Goal: Information Seeking & Learning: Learn about a topic

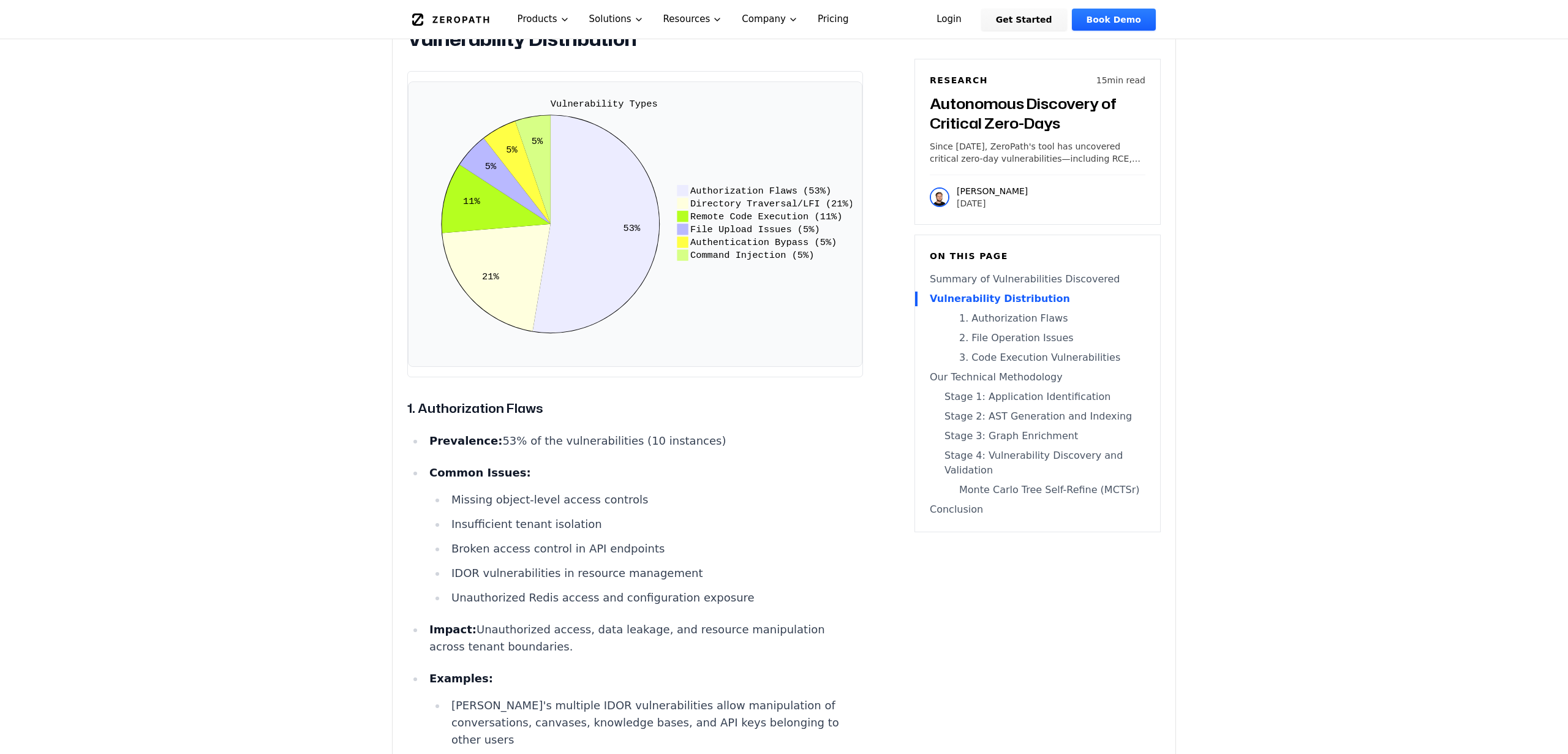
scroll to position [2702, 0]
click at [752, 511] on li "Missing object-level access controls" at bounding box center [654, 502] width 417 height 17
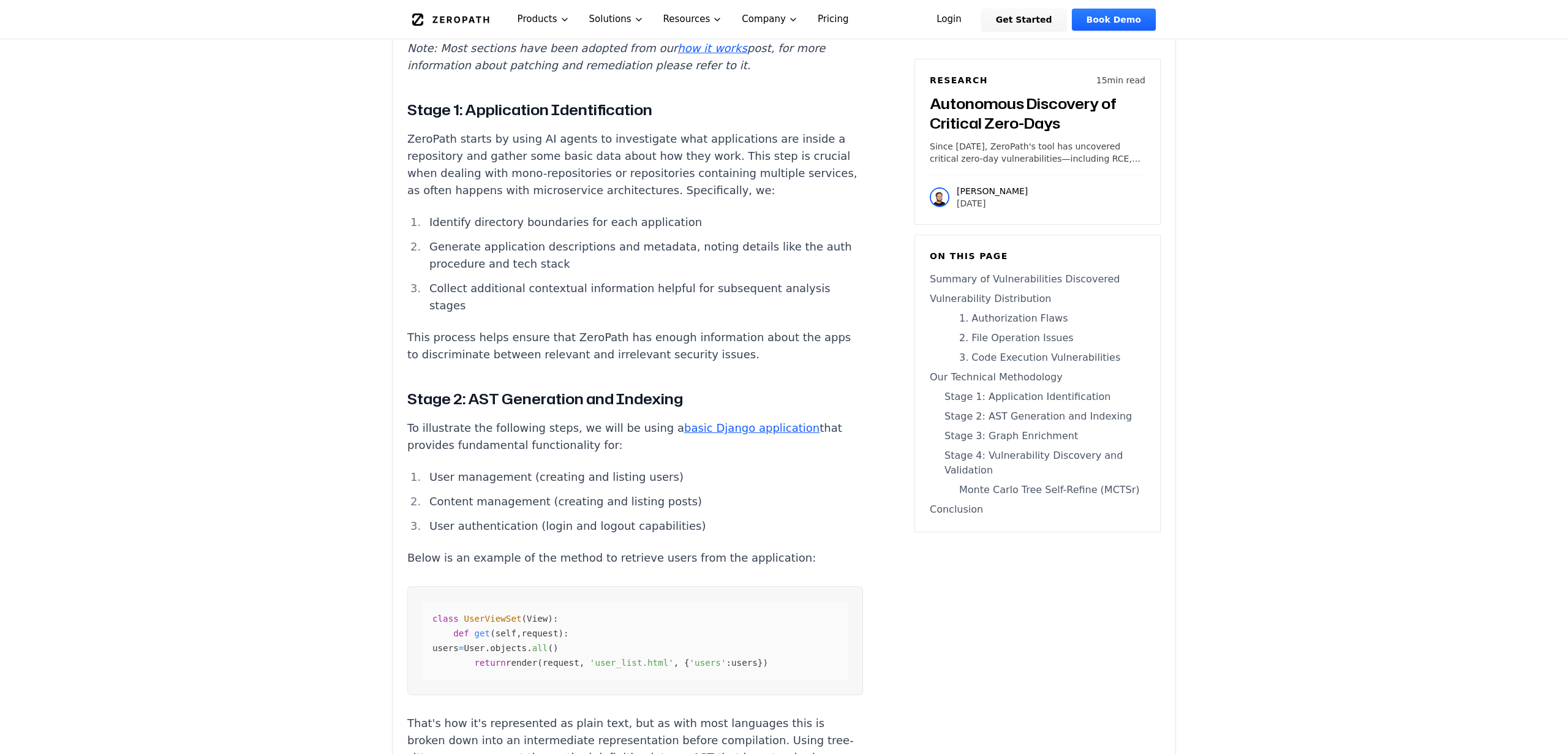
scroll to position [4715, 0]
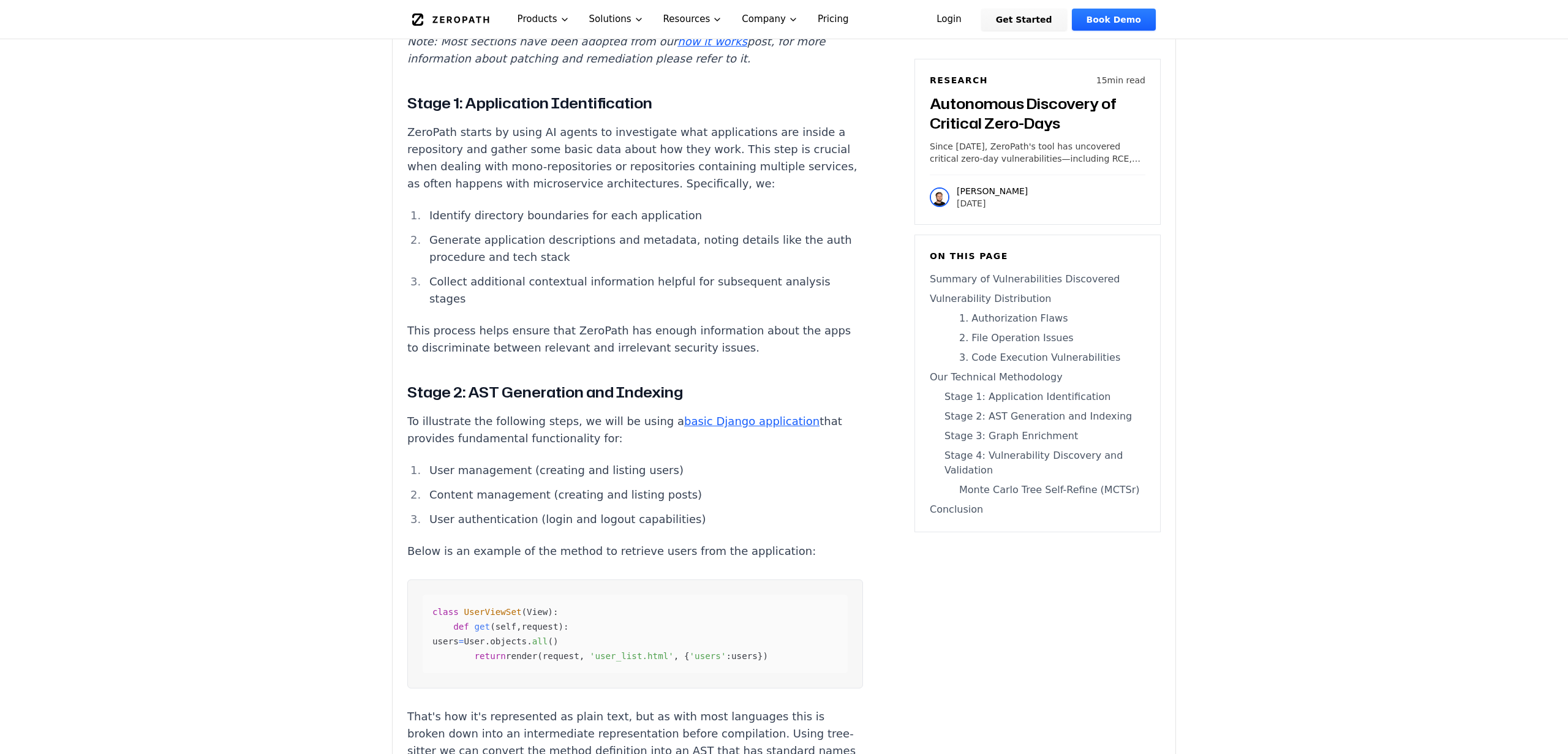
click at [692, 92] on h3 "Stage 1: Application Identification" at bounding box center [634, 103] width 456 height 22
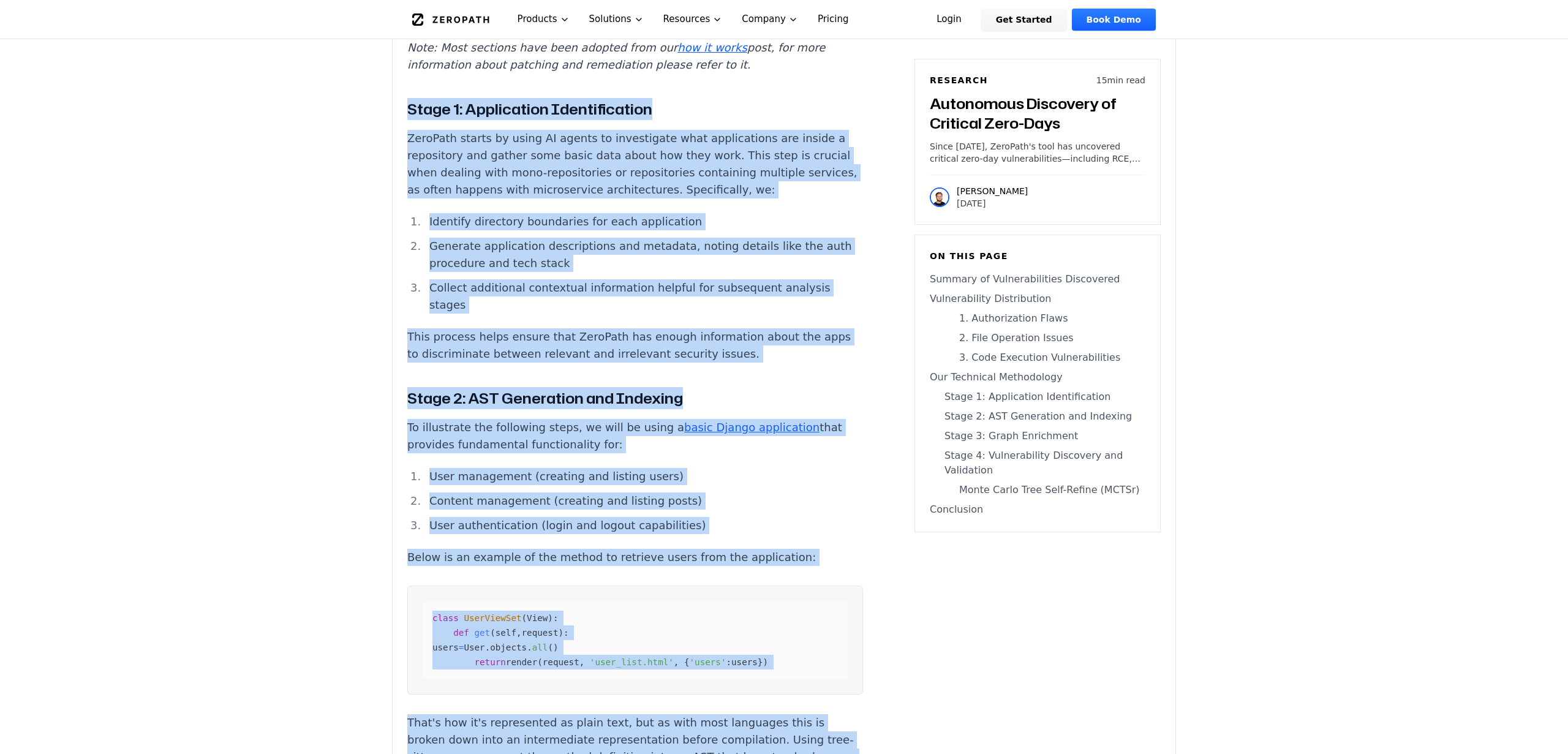
drag, startPoint x: 692, startPoint y: 63, endPoint x: 830, endPoint y: 655, distance: 607.9
click at [830, 655] on div "AI-driven 0-day detection is here. AI-assisted security research has been quiet…" at bounding box center [634, 3] width 456 height 8074
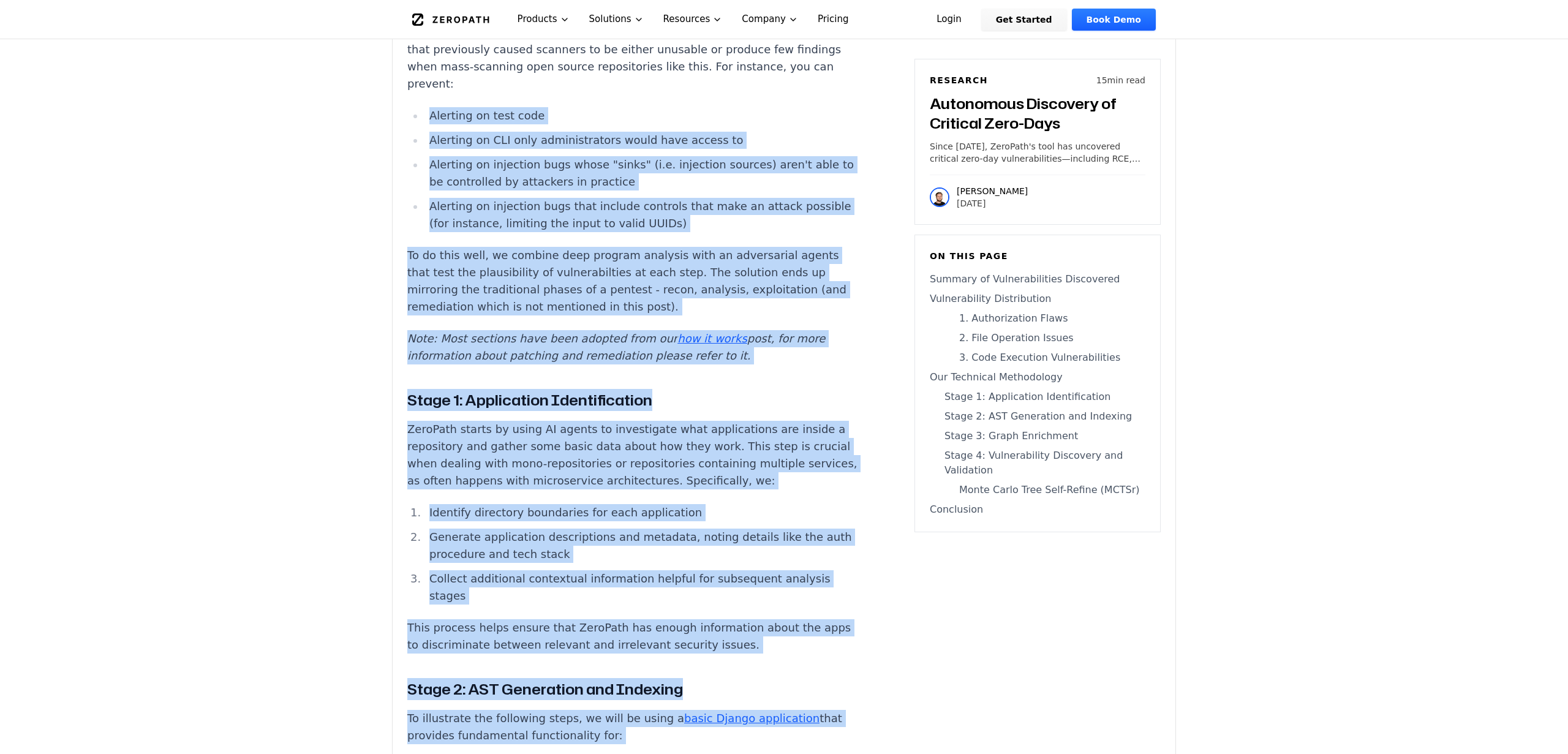
scroll to position [4417, 0]
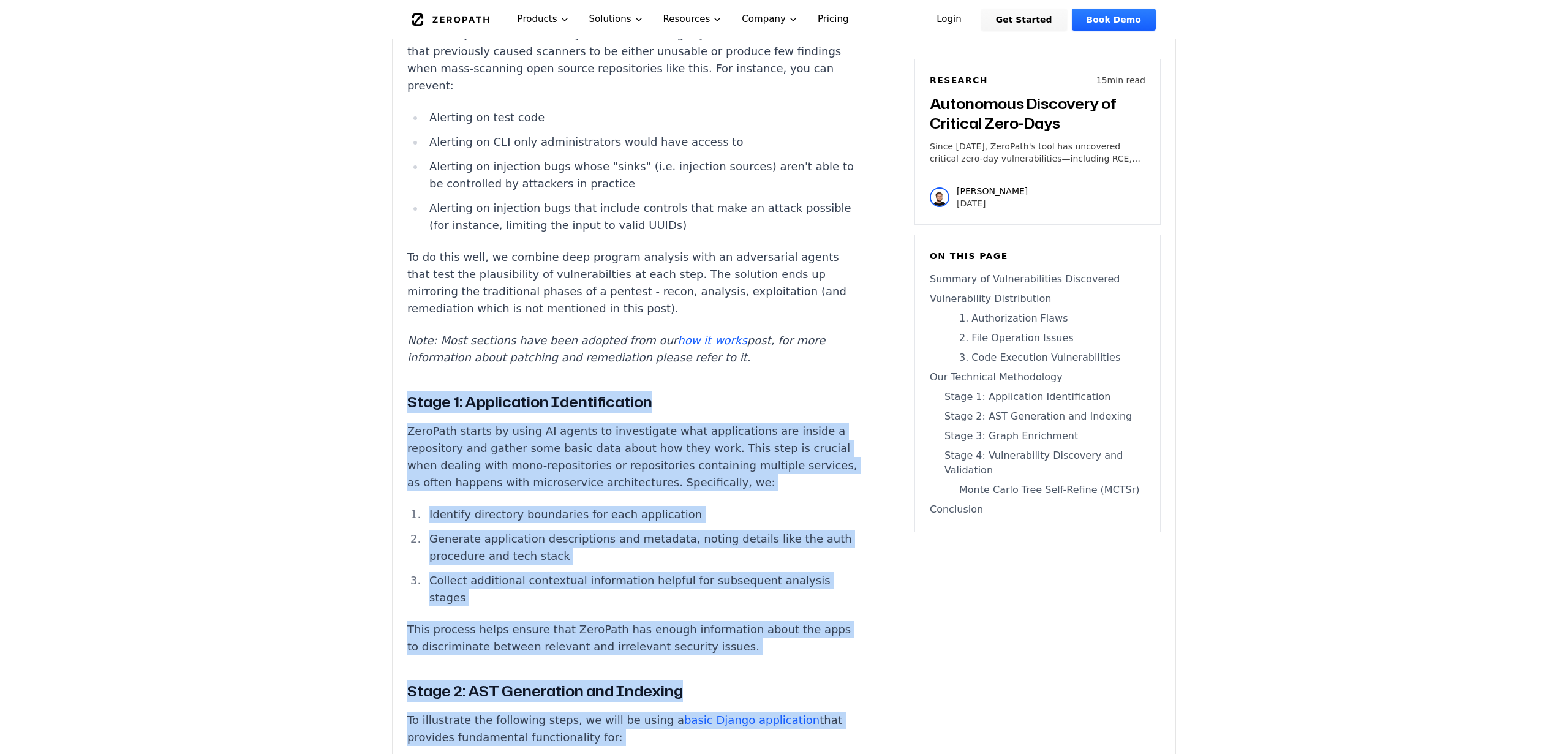
drag, startPoint x: 882, startPoint y: 678, endPoint x: 780, endPoint y: 337, distance: 355.9
click at [780, 337] on article "AI-driven 0-day detection is here. AI-assisted security research has been quiet…" at bounding box center [653, 296] width 493 height 8074
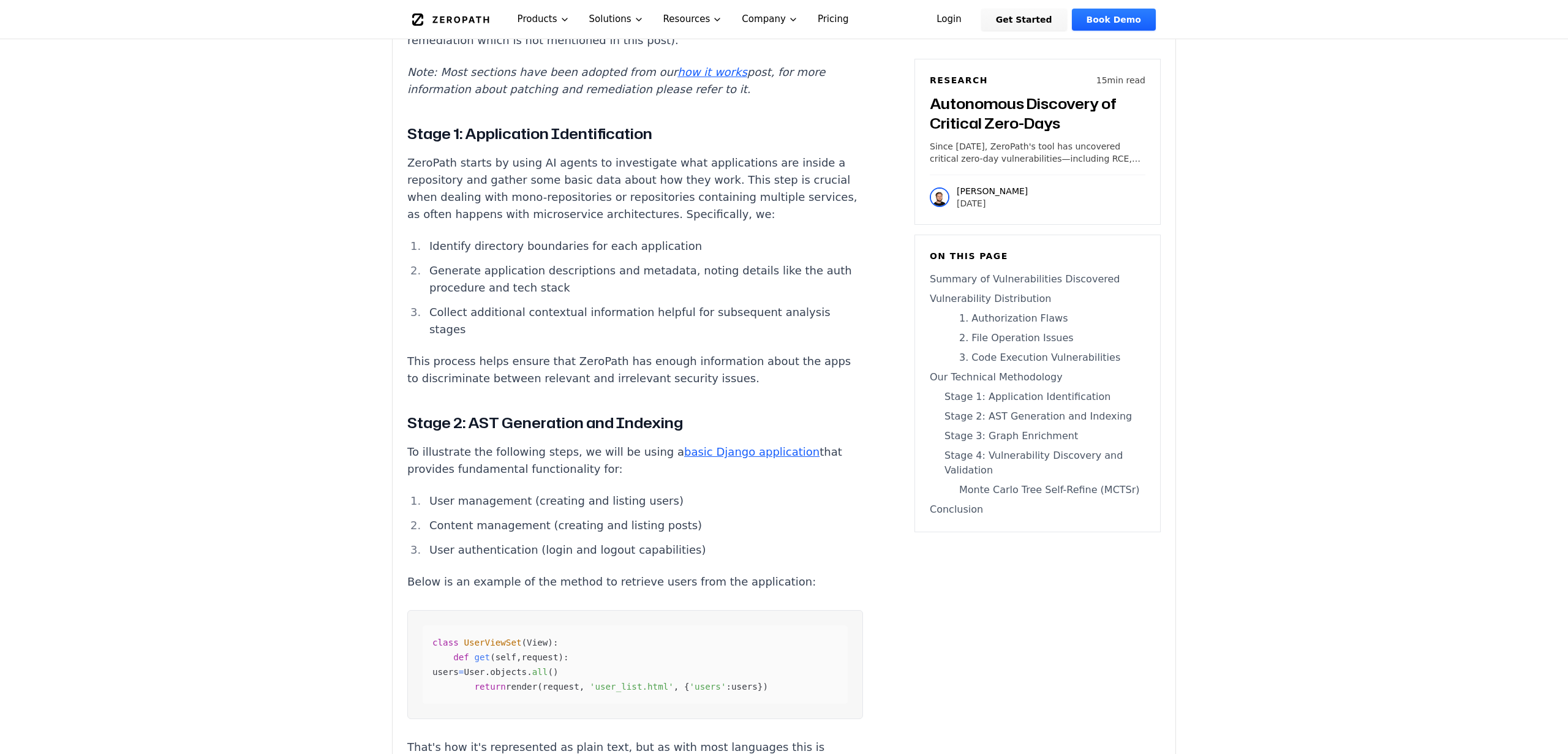
click at [780, 337] on div "AI-driven 0-day detection is here. AI-assisted security research has been quiet…" at bounding box center [634, 28] width 456 height 8074
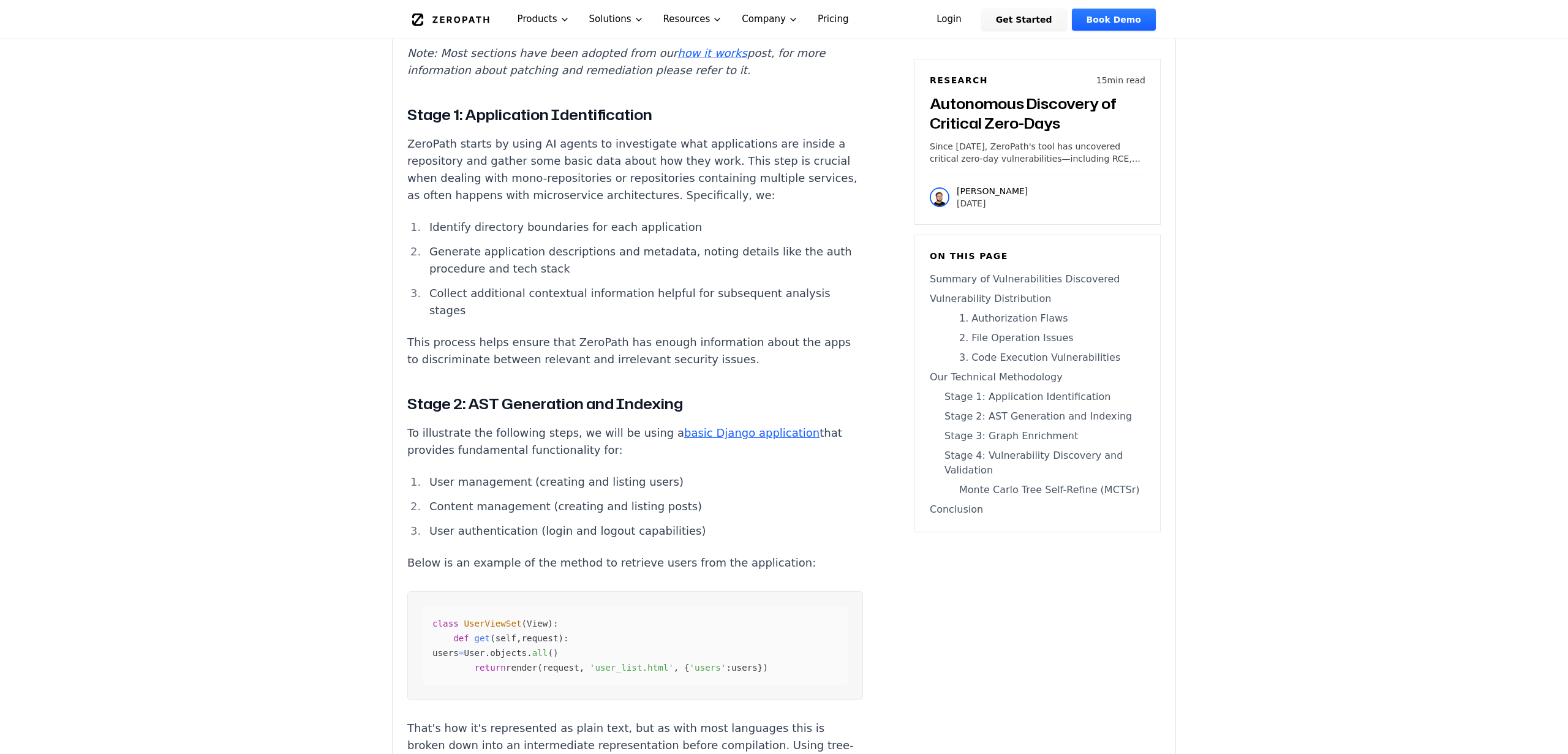
scroll to position [4705, 0]
click at [850, 424] on p "To illustrate the following steps, we will be using a basic Django application …" at bounding box center [634, 441] width 456 height 35
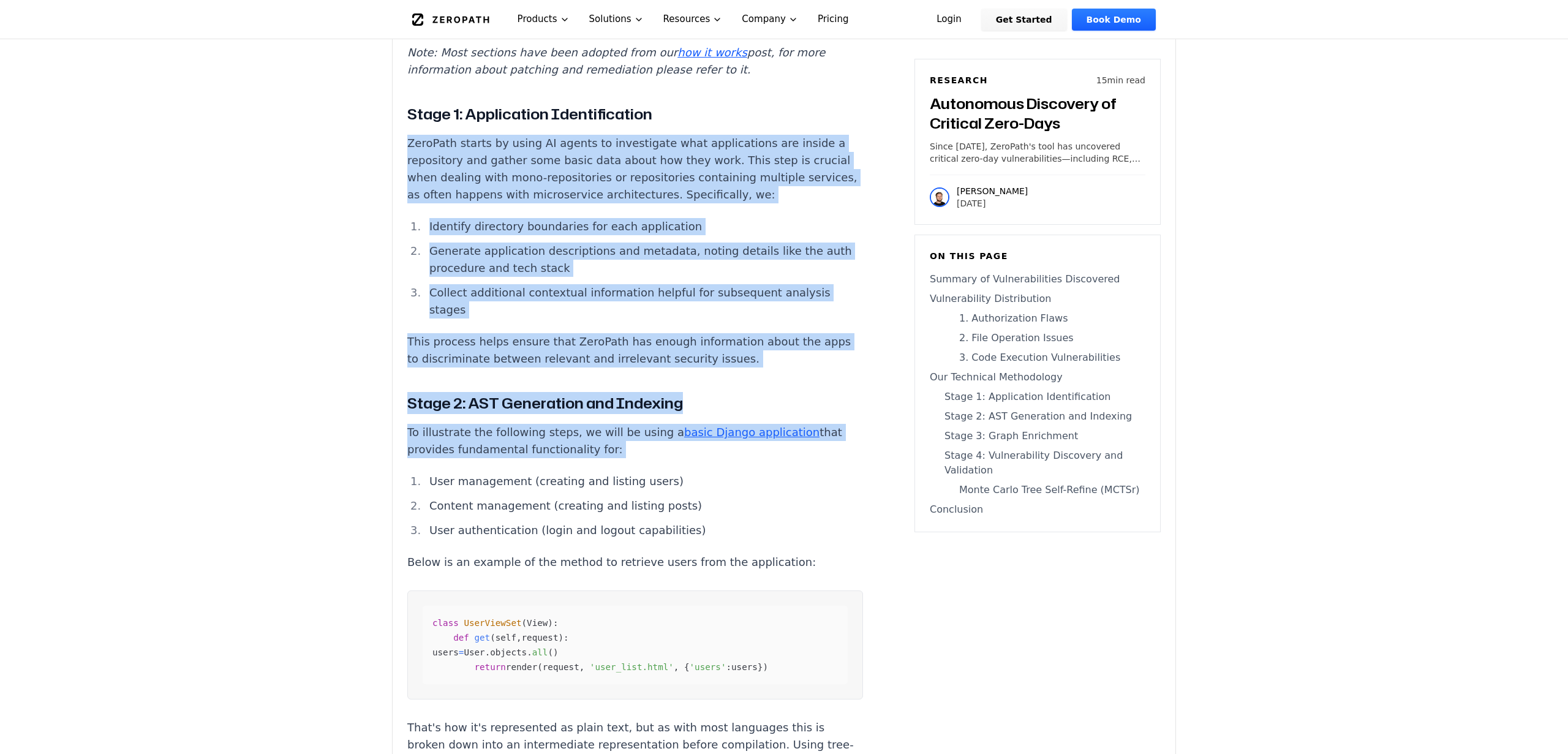
drag, startPoint x: 850, startPoint y: 374, endPoint x: 831, endPoint y: 160, distance: 214.8
click at [832, 160] on div "AI-driven 0-day detection is here. AI-assisted security research has been quiet…" at bounding box center [634, 8] width 456 height 8074
click at [831, 160] on p "ZeroPath starts by using AI agents to investigate what applications are inside …" at bounding box center [634, 169] width 456 height 68
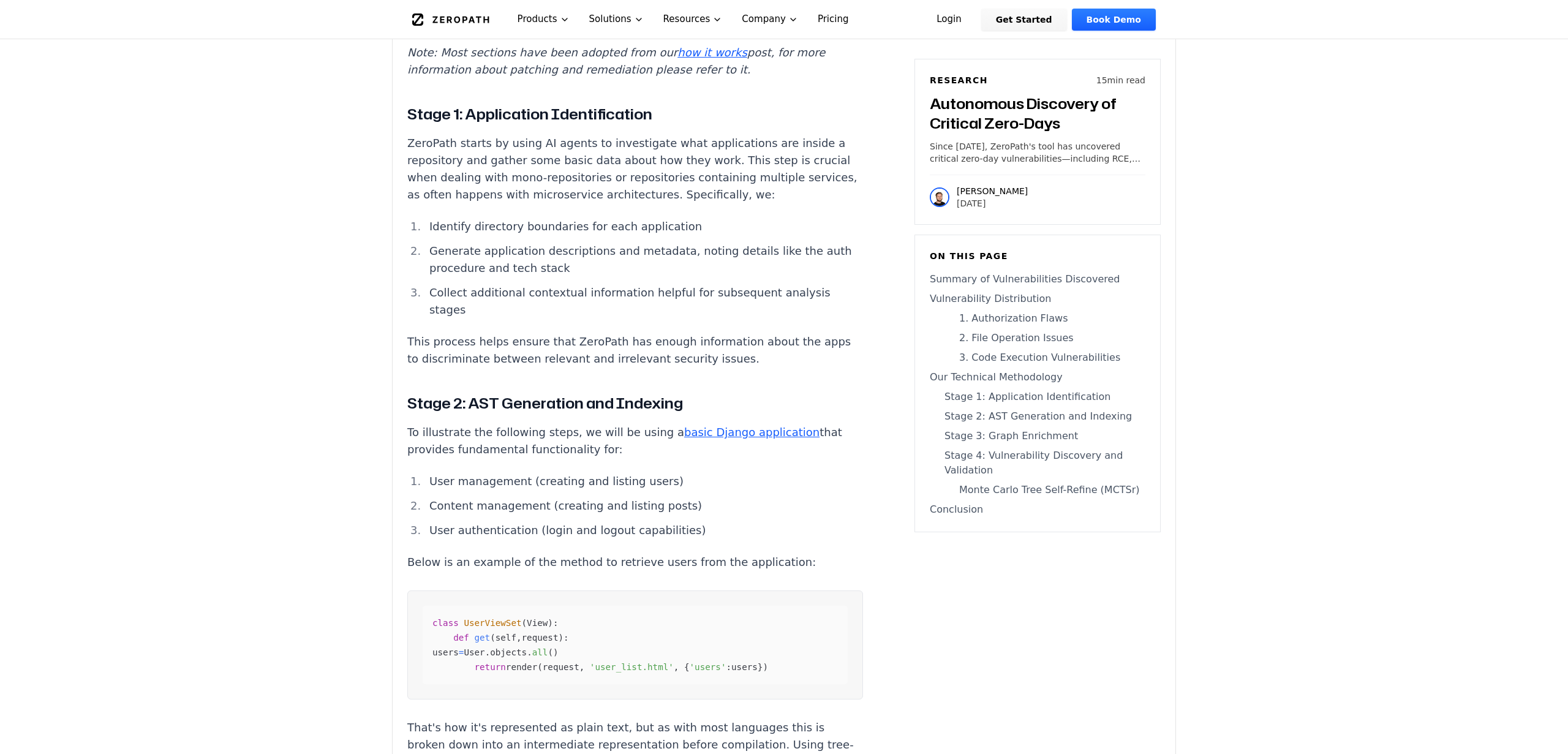
click at [831, 160] on p "ZeroPath starts by using AI agents to investigate what applications are inside …" at bounding box center [634, 169] width 456 height 68
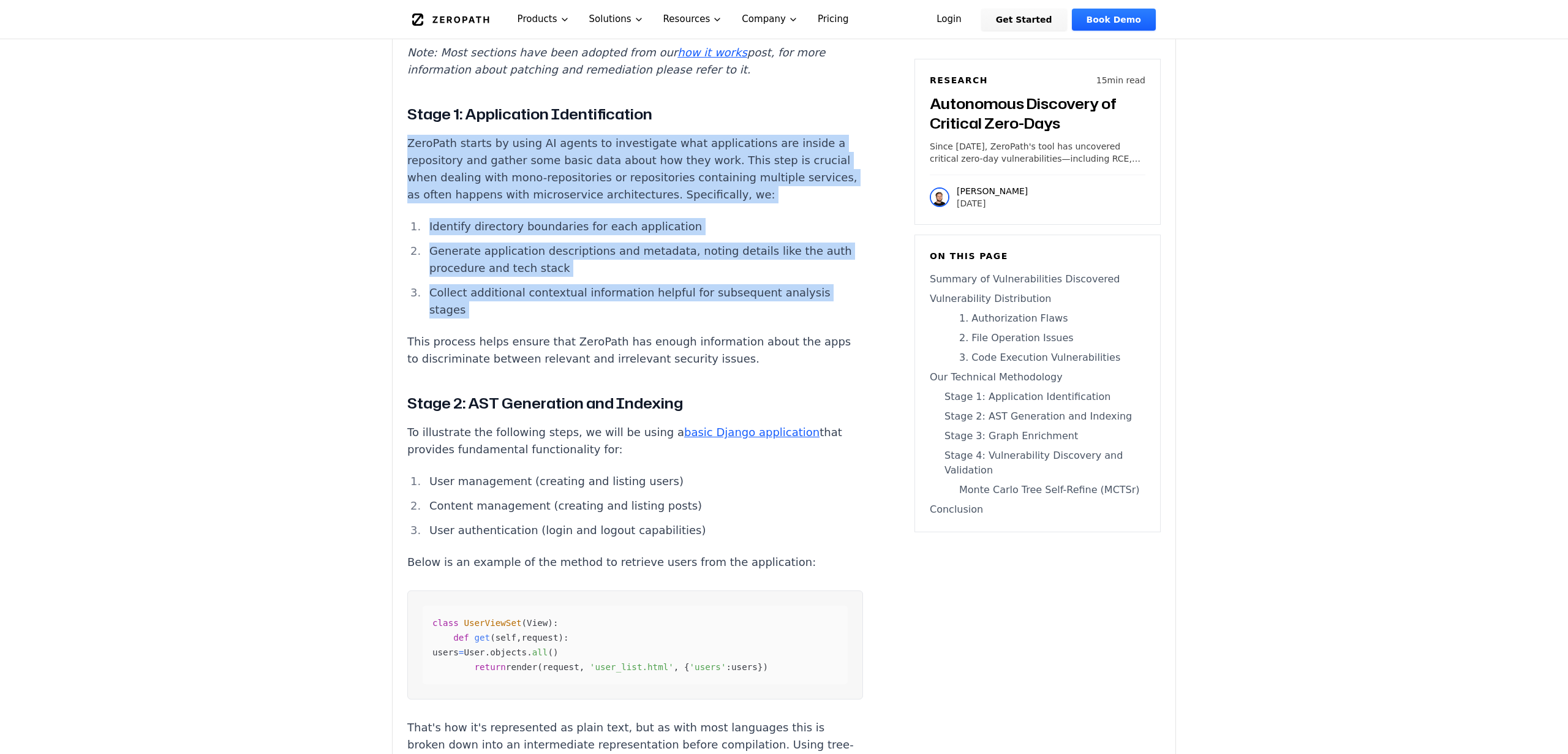
drag, startPoint x: 831, startPoint y: 160, endPoint x: 852, endPoint y: 264, distance: 106.1
click at [852, 264] on div "AI-driven 0-day detection is here. AI-assisted security research has been quiet…" at bounding box center [634, 8] width 456 height 8074
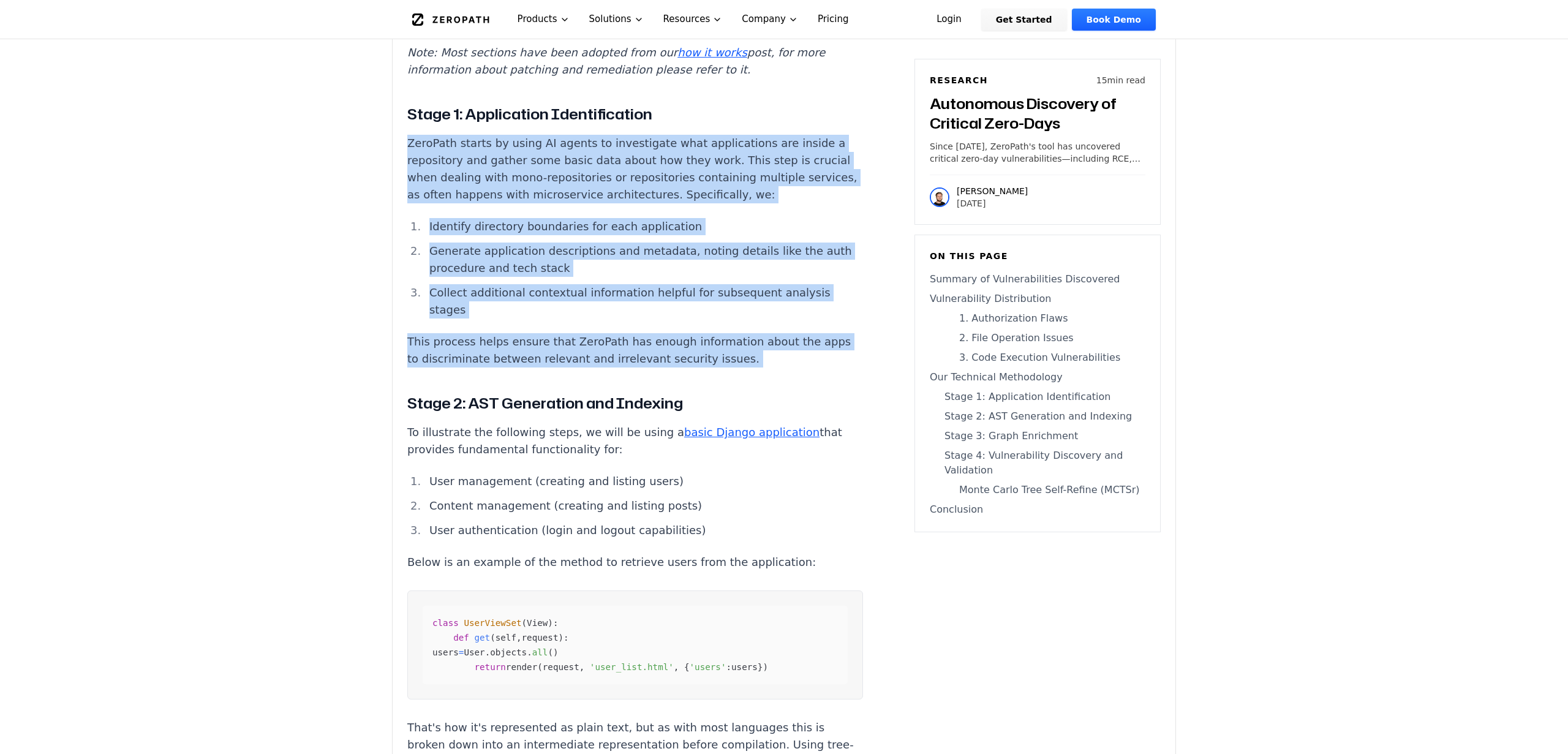
click at [852, 264] on div "AI-driven 0-day detection is here. AI-assisted security research has been quiet…" at bounding box center [634, 8] width 456 height 8074
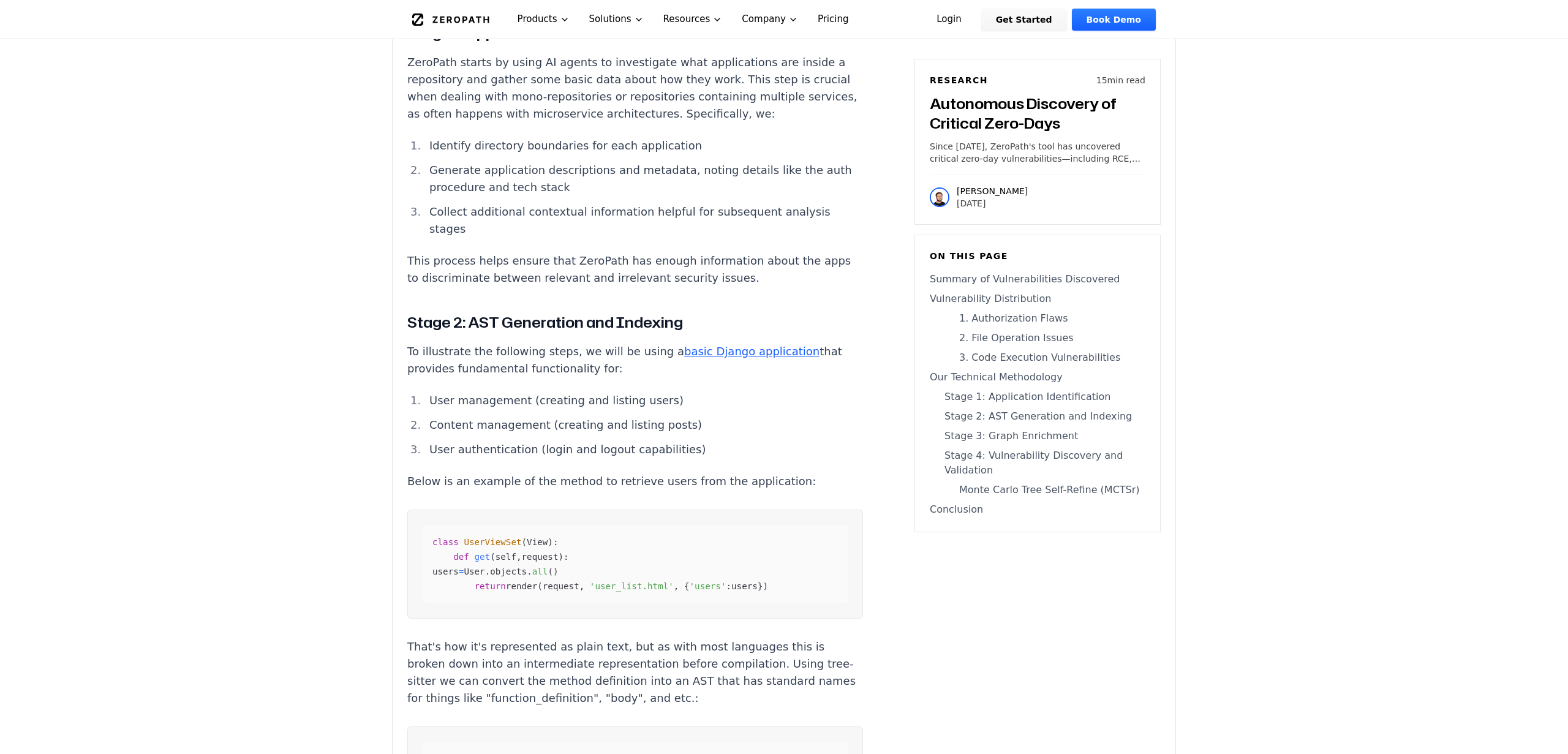
scroll to position [4815, 0]
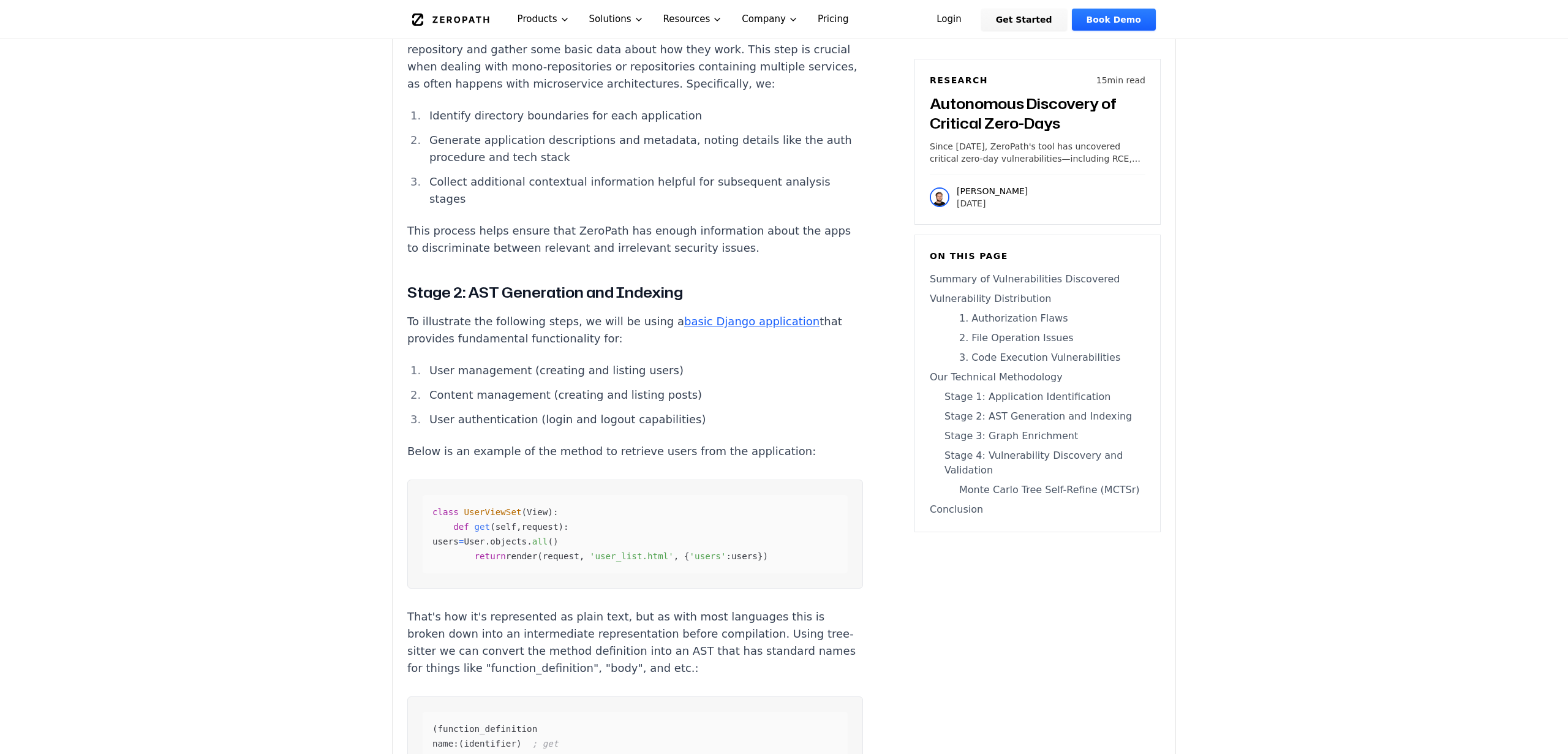
click at [801, 495] on div "class UserViewSet ( View ) : def get ( self , request ) : users = User . object…" at bounding box center [635, 534] width 425 height 79
click at [802, 495] on div "class UserViewSet ( View ) : def get ( self , request ) : users = User . object…" at bounding box center [635, 534] width 425 height 79
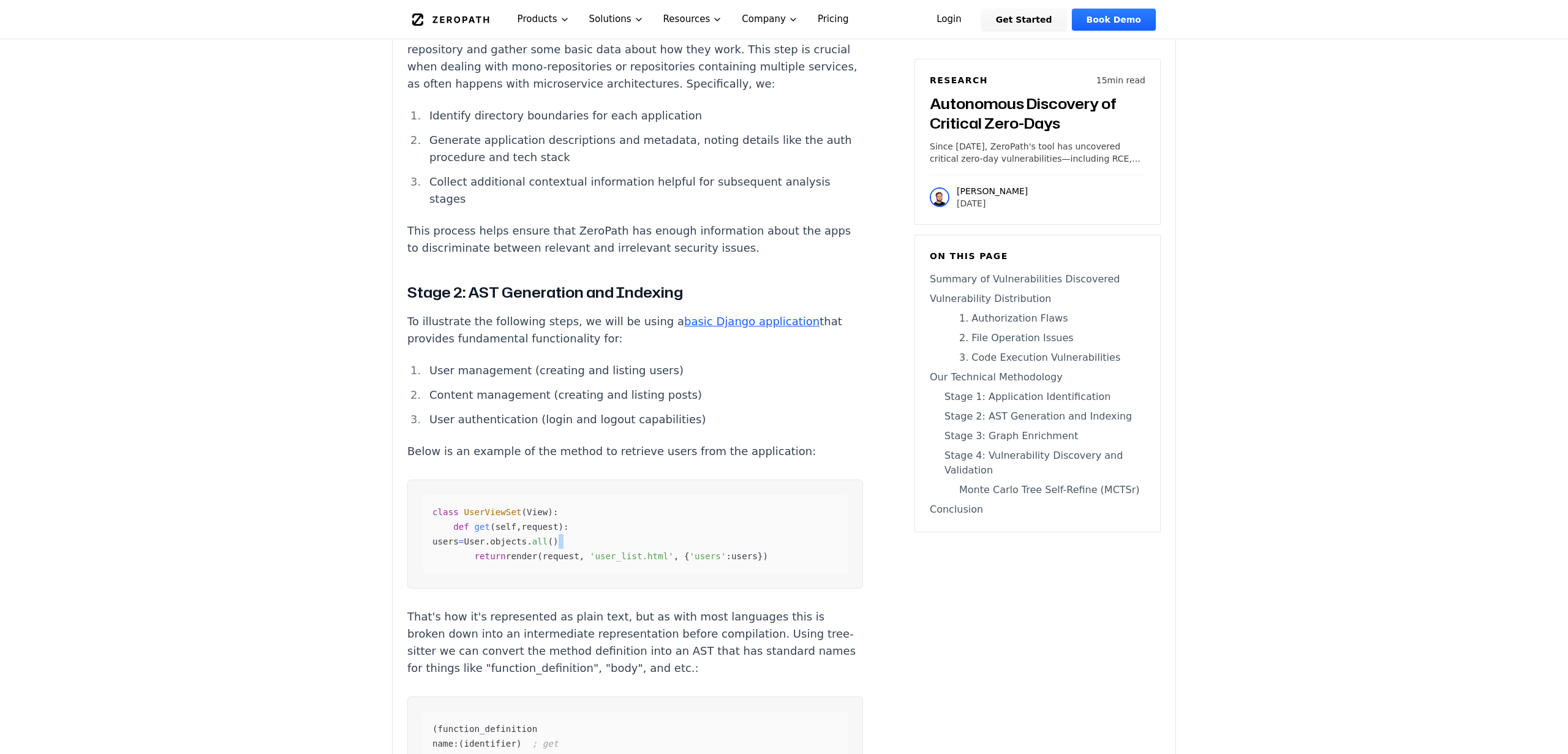
click at [802, 495] on div "class UserViewSet ( View ) : def get ( self , request ) : users = User . object…" at bounding box center [635, 534] width 425 height 79
drag, startPoint x: 802, startPoint y: 493, endPoint x: 804, endPoint y: 457, distance: 36.1
click at [804, 495] on div "class UserViewSet ( View ) : def get ( self , request ) : users = User . object…" at bounding box center [635, 534] width 425 height 79
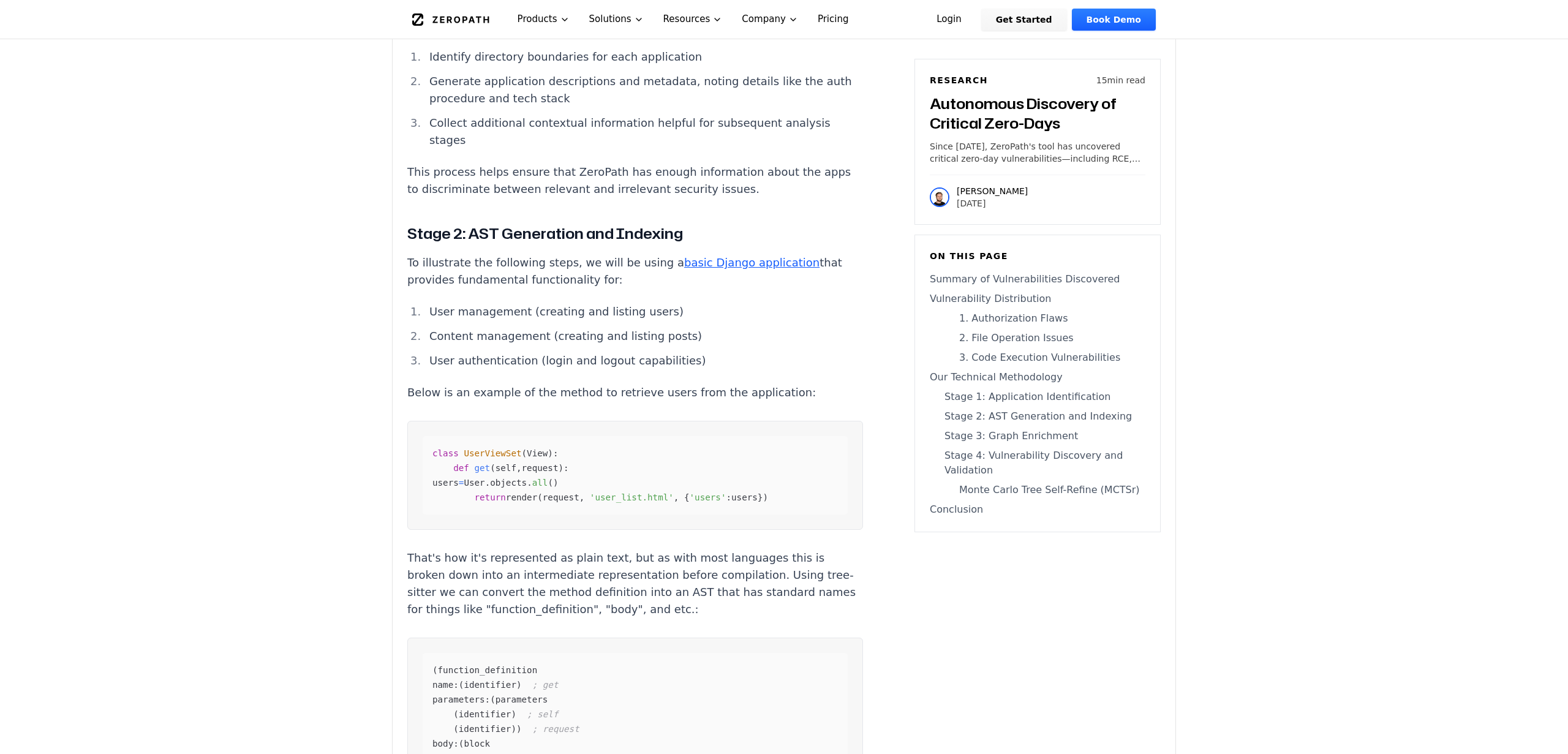
scroll to position [4891, 0]
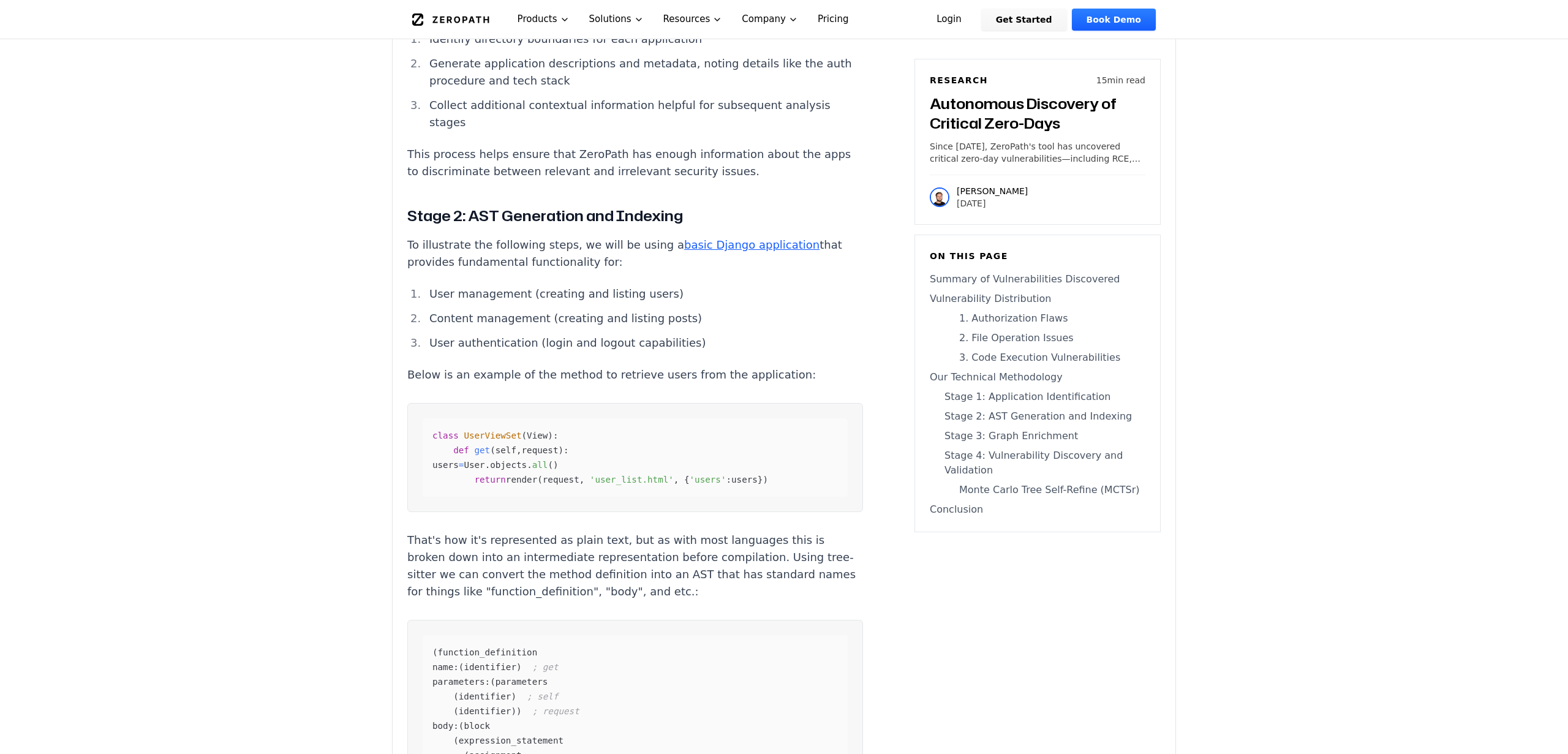
click at [821, 419] on div "class UserViewSet ( View ) : def get ( self , request ) : users = User . object…" at bounding box center [635, 457] width 425 height 79
drag, startPoint x: 821, startPoint y: 406, endPoint x: 823, endPoint y: 385, distance: 21.1
click at [823, 419] on div "class UserViewSet ( View ) : def get ( self , request ) : users = User . object…" at bounding box center [635, 457] width 425 height 79
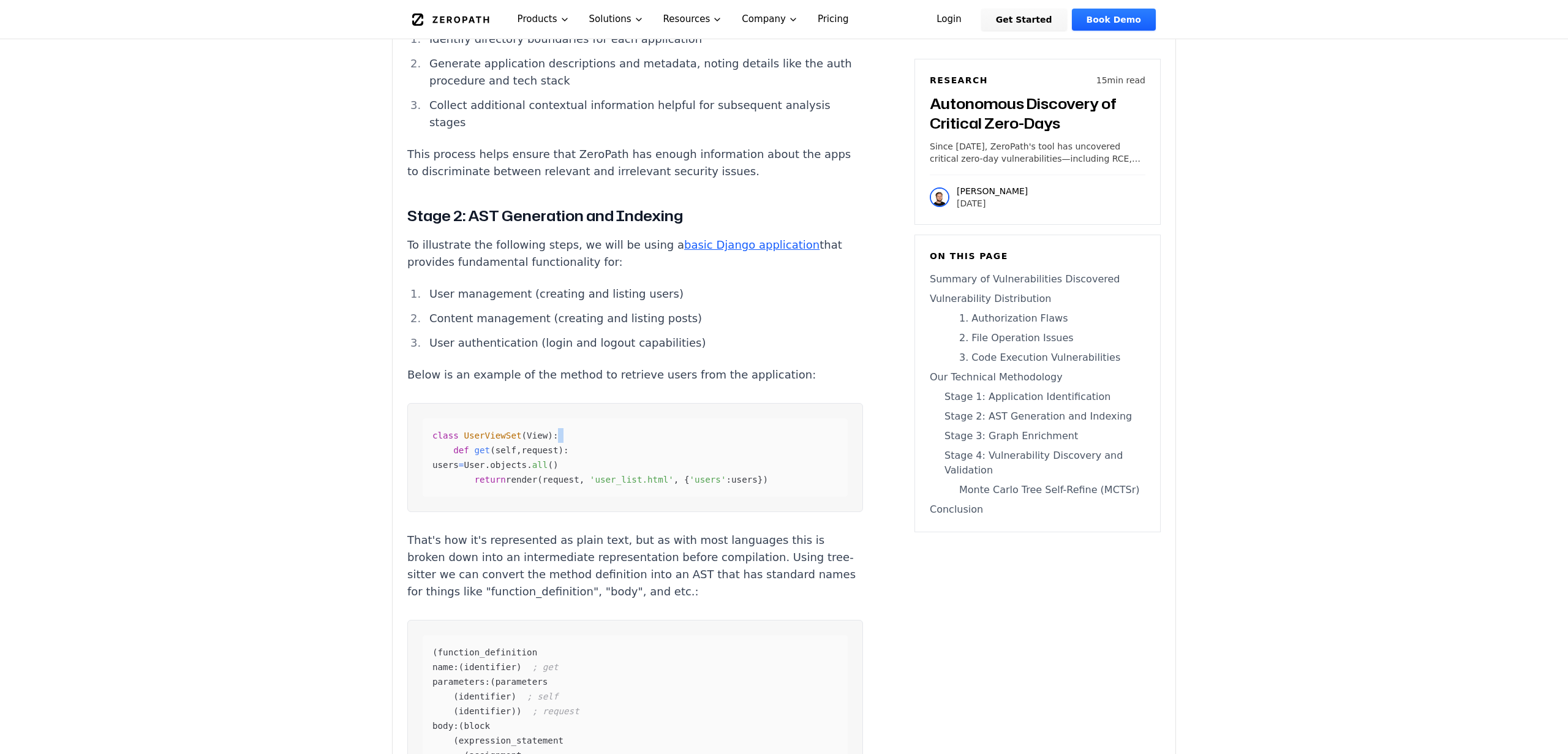
click at [823, 419] on div "class UserViewSet ( View ) : def get ( self , request ) : users = User . object…" at bounding box center [635, 457] width 425 height 79
drag, startPoint x: 823, startPoint y: 385, endPoint x: 824, endPoint y: 440, distance: 55.0
click at [824, 440] on div "class UserViewSet ( View ) : def get ( self , request ) : users = User . object…" at bounding box center [635, 457] width 425 height 79
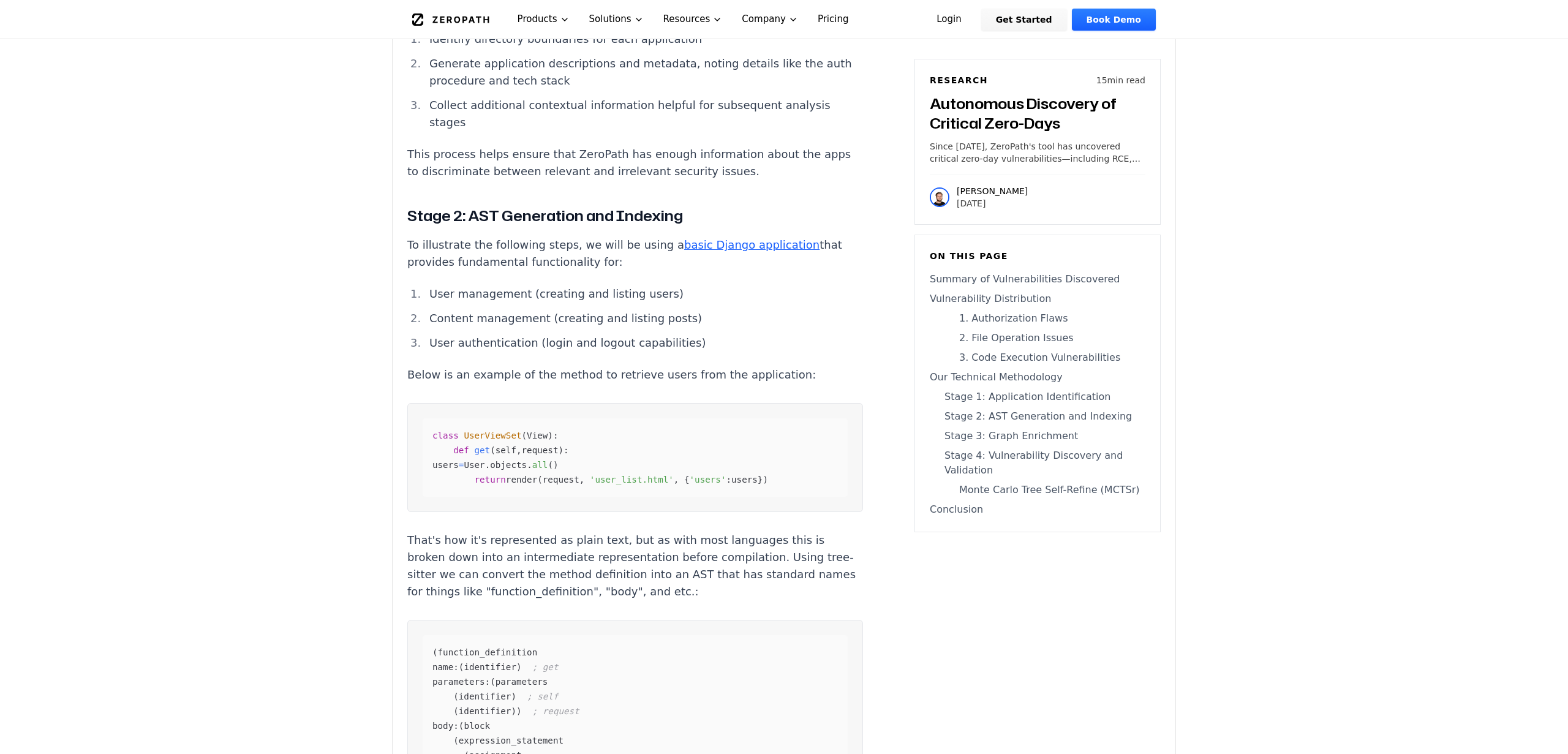
click at [824, 440] on div "class UserViewSet ( View ) : def get ( self , request ) : users = User . object…" at bounding box center [635, 457] width 425 height 79
drag, startPoint x: 824, startPoint y: 440, endPoint x: 807, endPoint y: 365, distance: 76.9
click at [807, 419] on div "class UserViewSet ( View ) : def get ( self , request ) : users = User . object…" at bounding box center [635, 457] width 425 height 79
drag, startPoint x: 807, startPoint y: 365, endPoint x: 852, endPoint y: 463, distance: 107.8
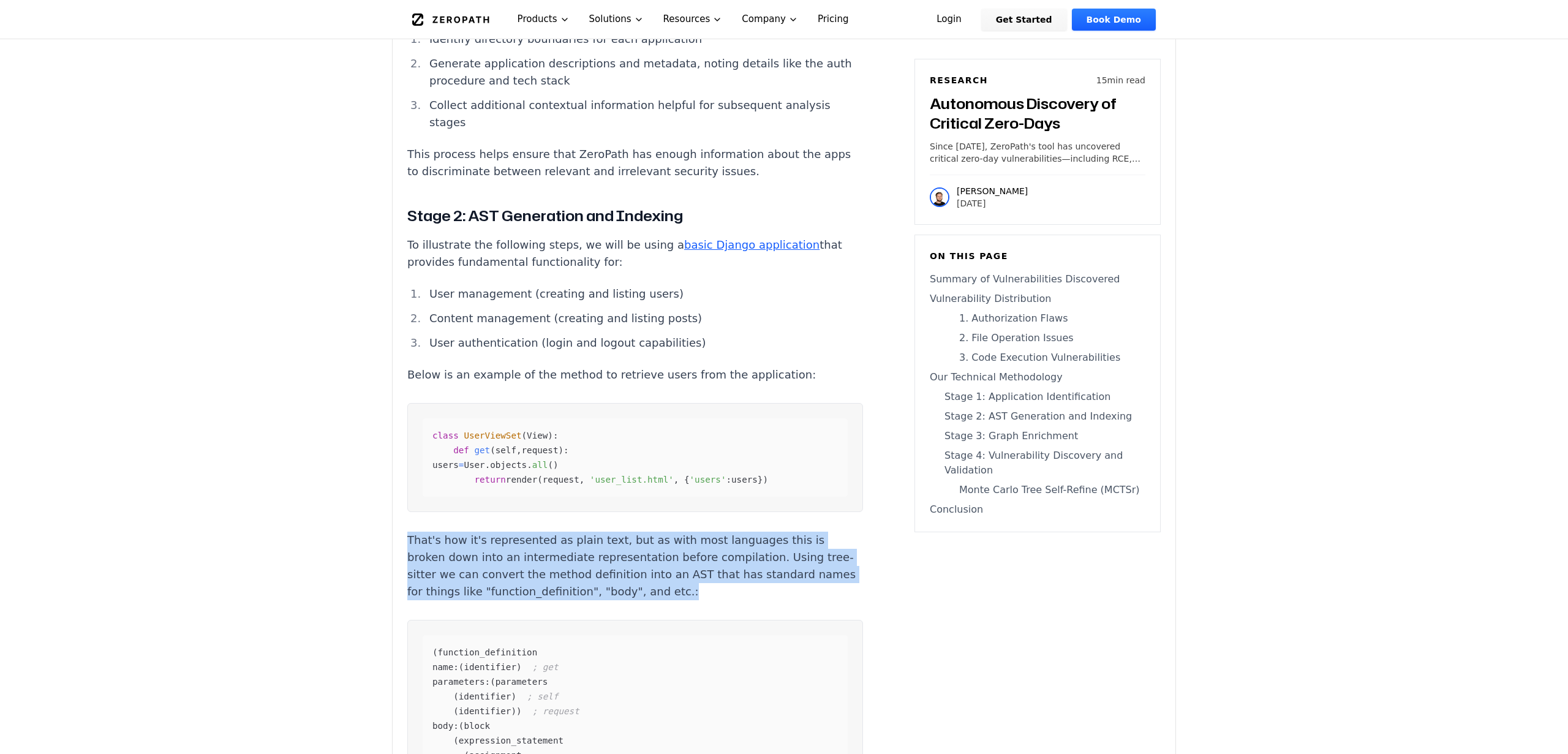
drag, startPoint x: 852, startPoint y: 463, endPoint x: 852, endPoint y: 529, distance: 66.0
click at [852, 532] on p "That's how it's represented as plain text, but as with most languages this is b…" at bounding box center [634, 566] width 456 height 68
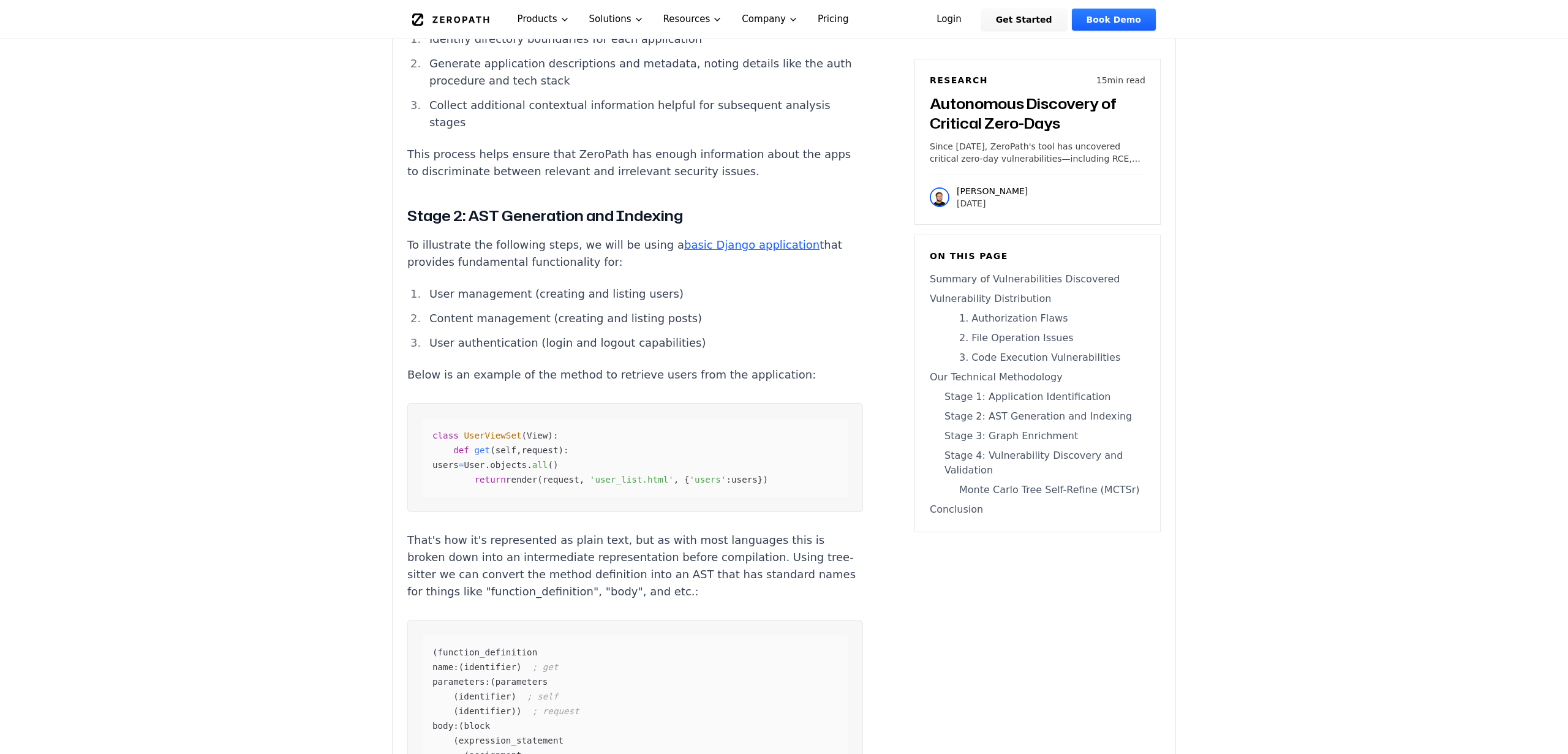
click at [852, 532] on p "That's how it's represented as plain text, but as with most languages this is b…" at bounding box center [634, 566] width 456 height 68
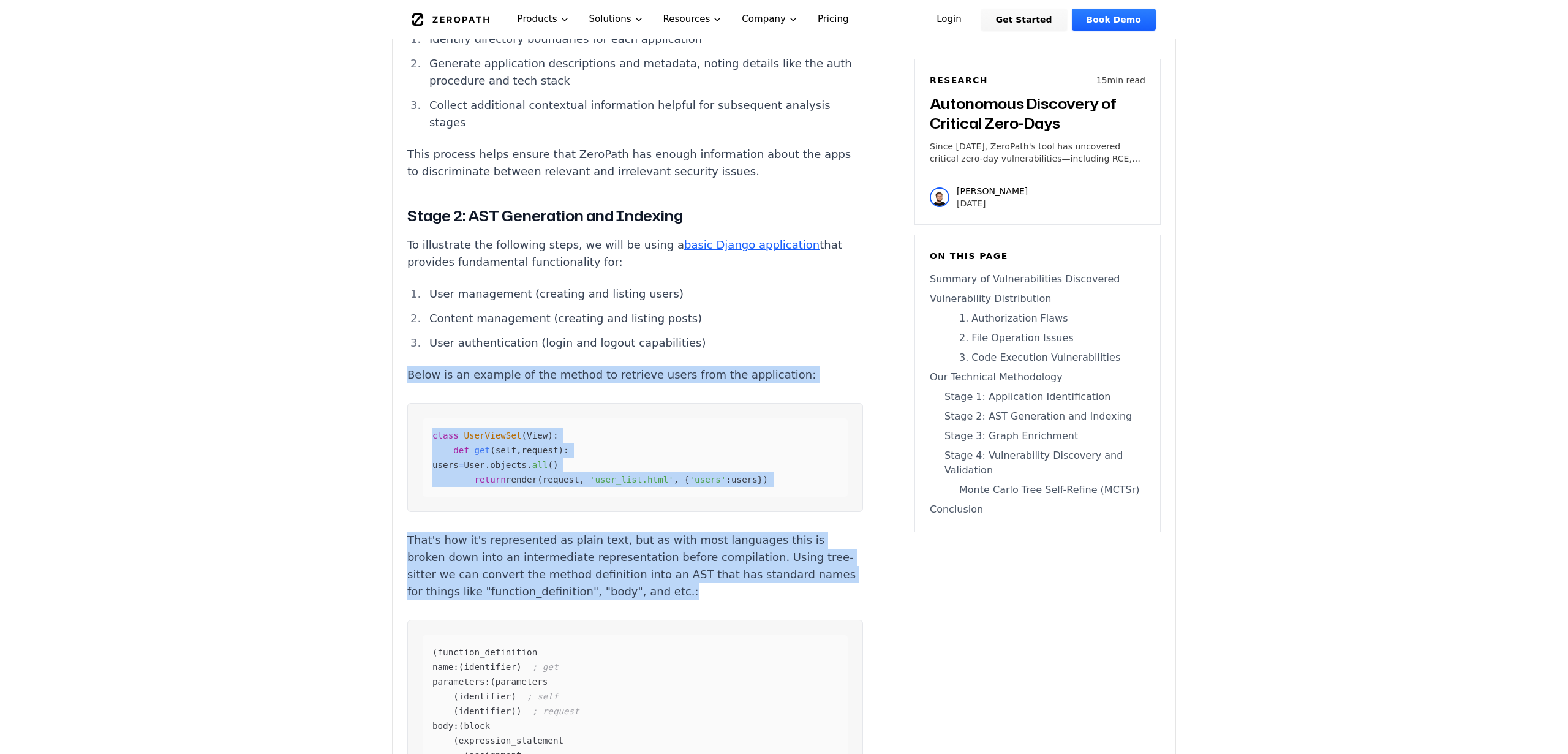
drag, startPoint x: 852, startPoint y: 529, endPoint x: 870, endPoint y: 287, distance: 242.7
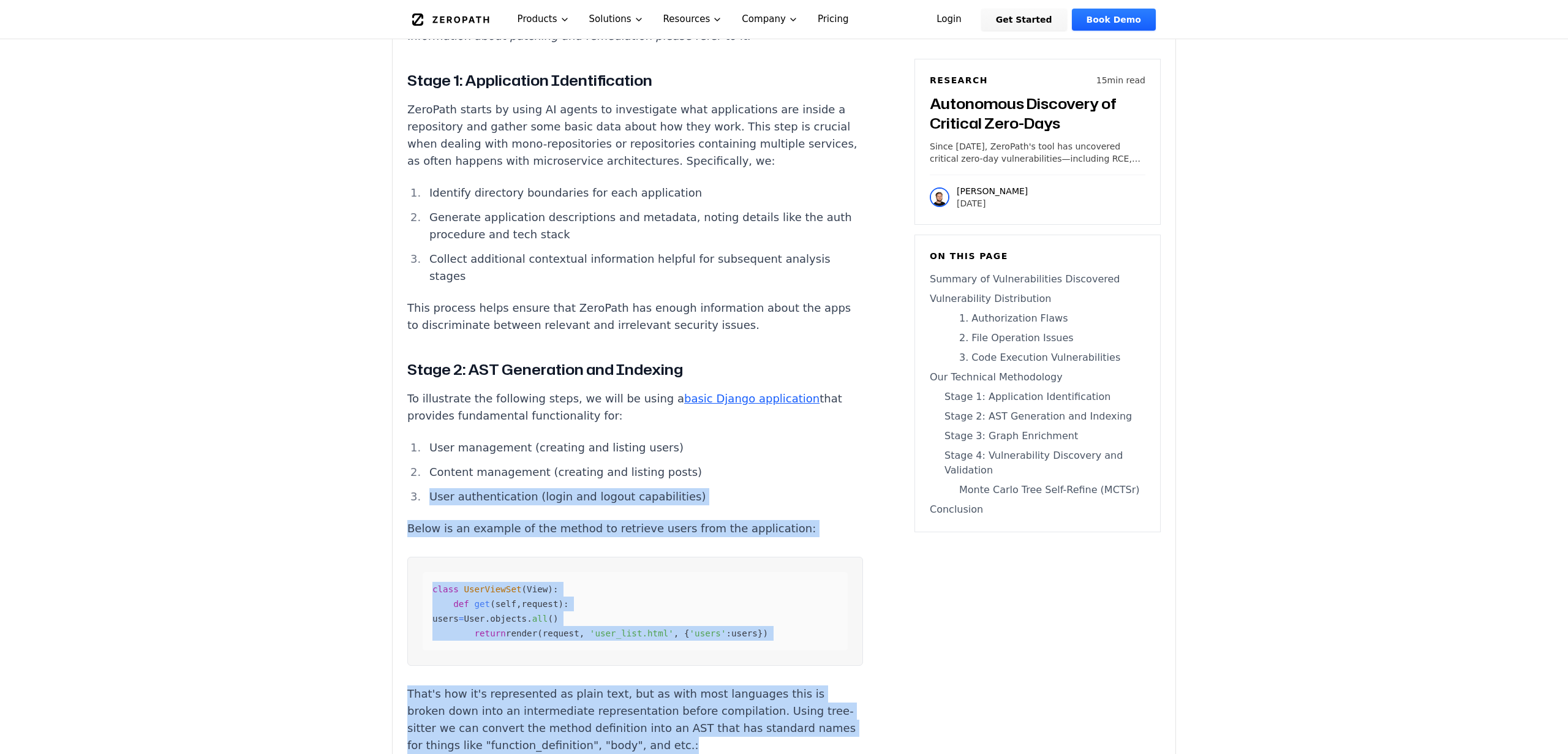
scroll to position [4735, 0]
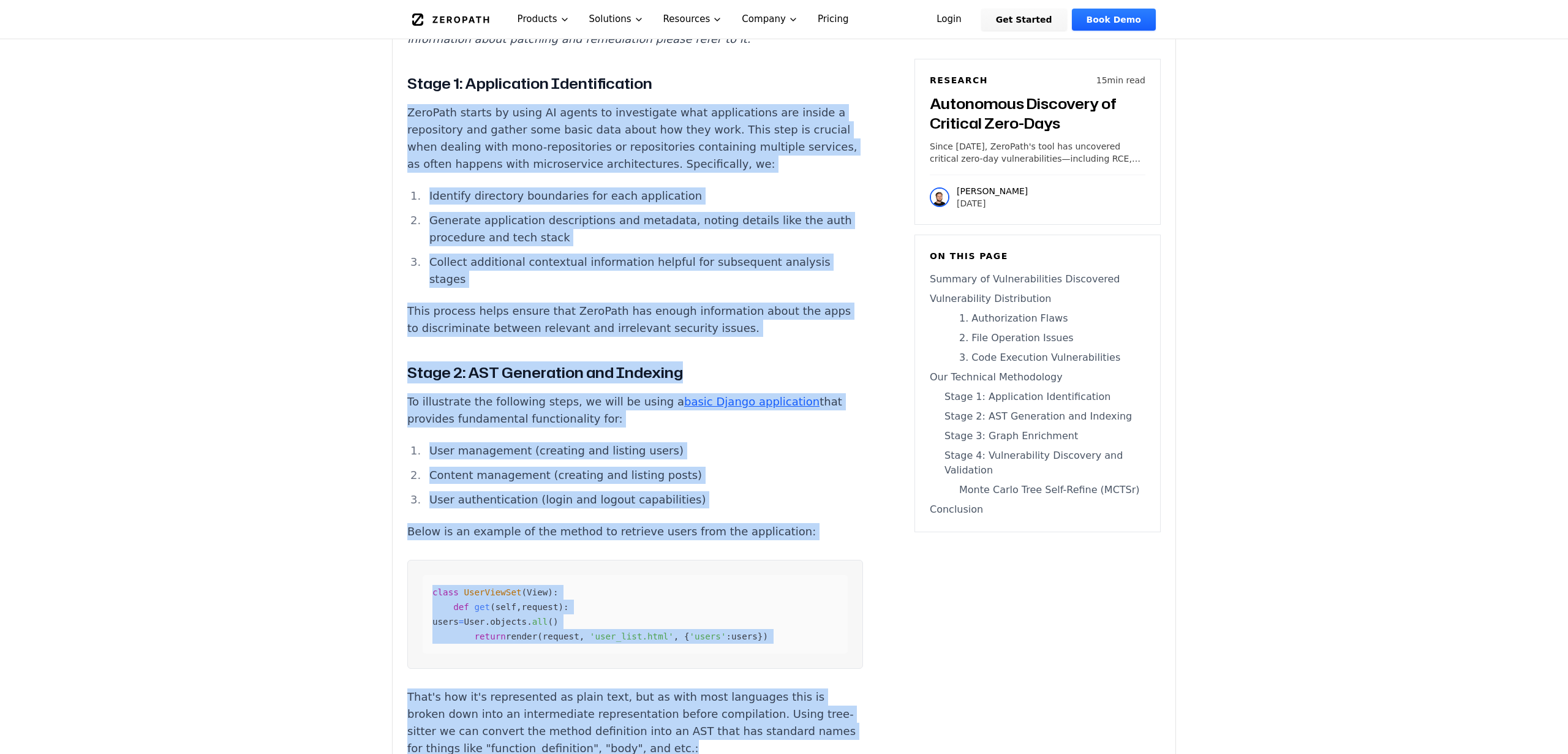
drag, startPoint x: 867, startPoint y: 104, endPoint x: 788, endPoint y: 701, distance: 602.2
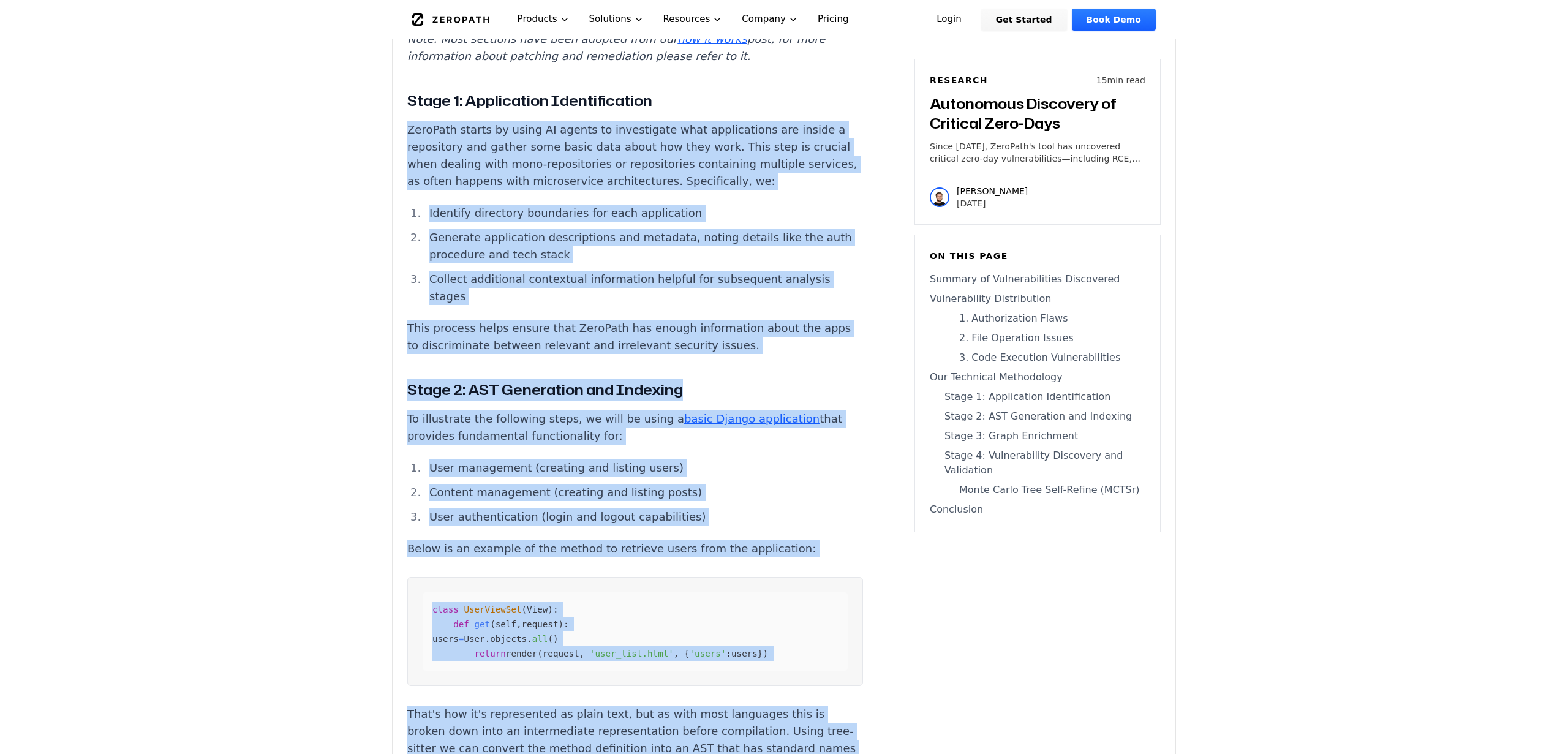
scroll to position [4719, 0]
click at [788, 705] on p "That's how it's represented as plain text, but as with most languages this is b…" at bounding box center [634, 738] width 456 height 68
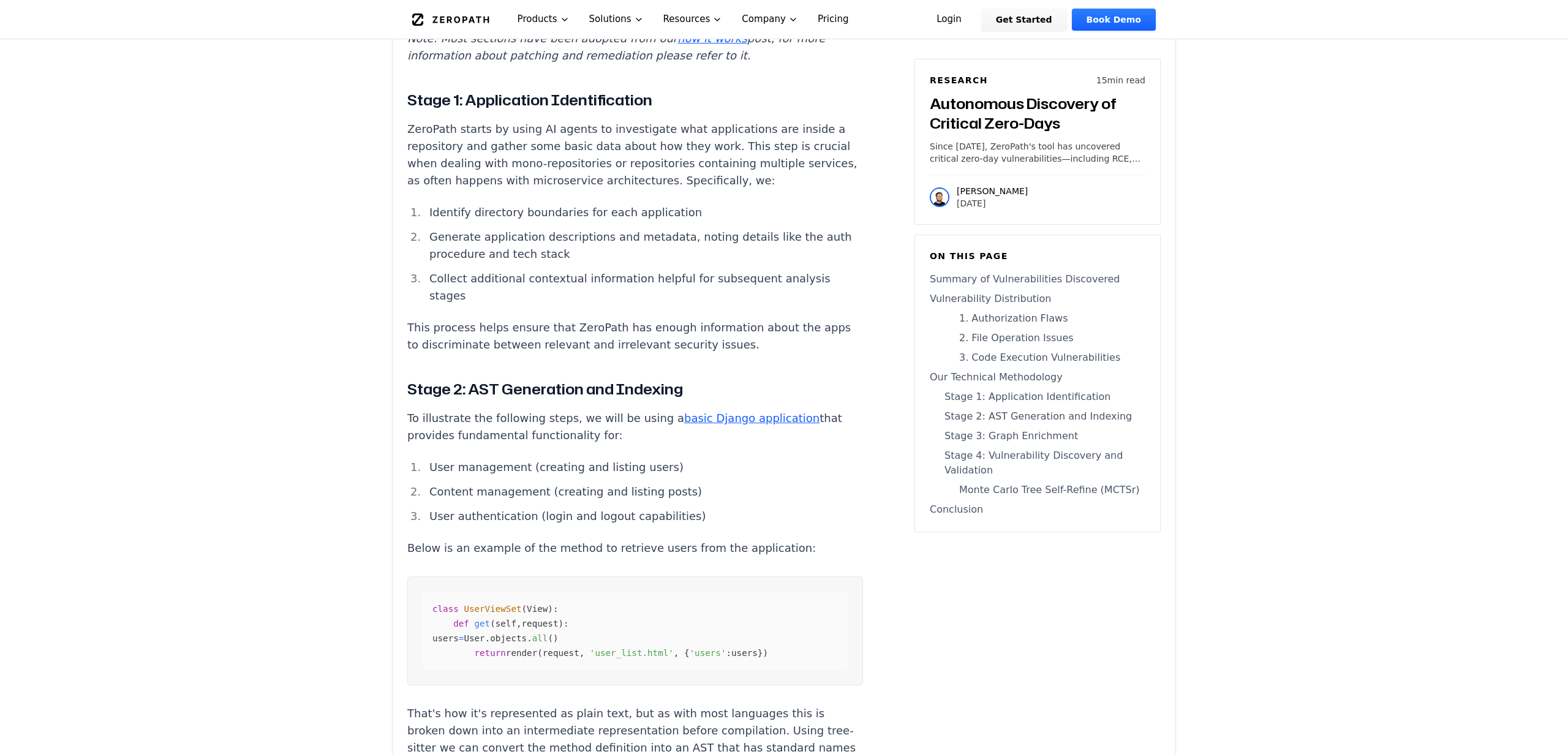
click at [788, 705] on p "That's how it's represented as plain text, but as with most languages this is b…" at bounding box center [634, 738] width 456 height 68
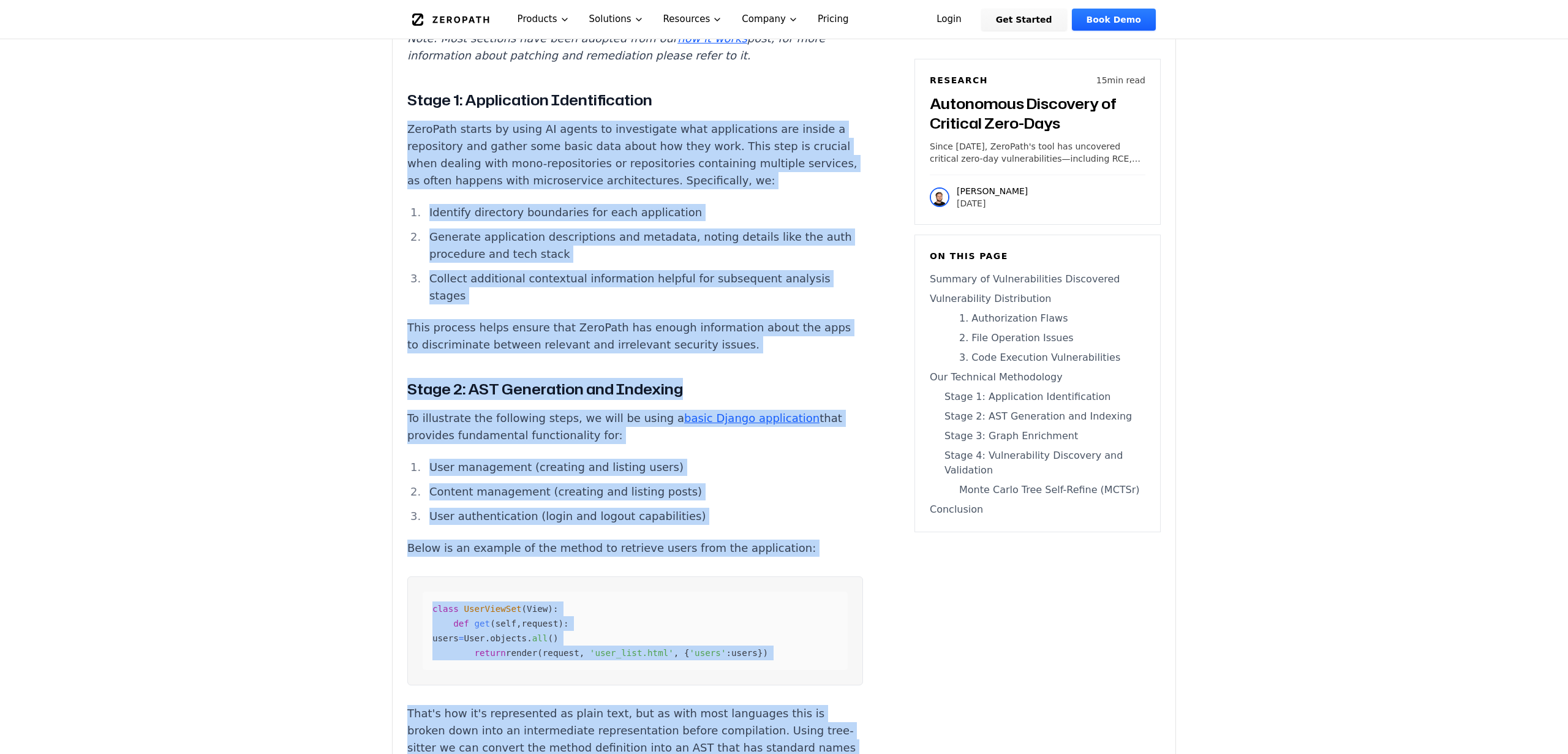
drag, startPoint x: 788, startPoint y: 701, endPoint x: 761, endPoint y: 73, distance: 628.6
click at [761, 89] on h3 "Stage 1: Application Identification" at bounding box center [634, 100] width 456 height 22
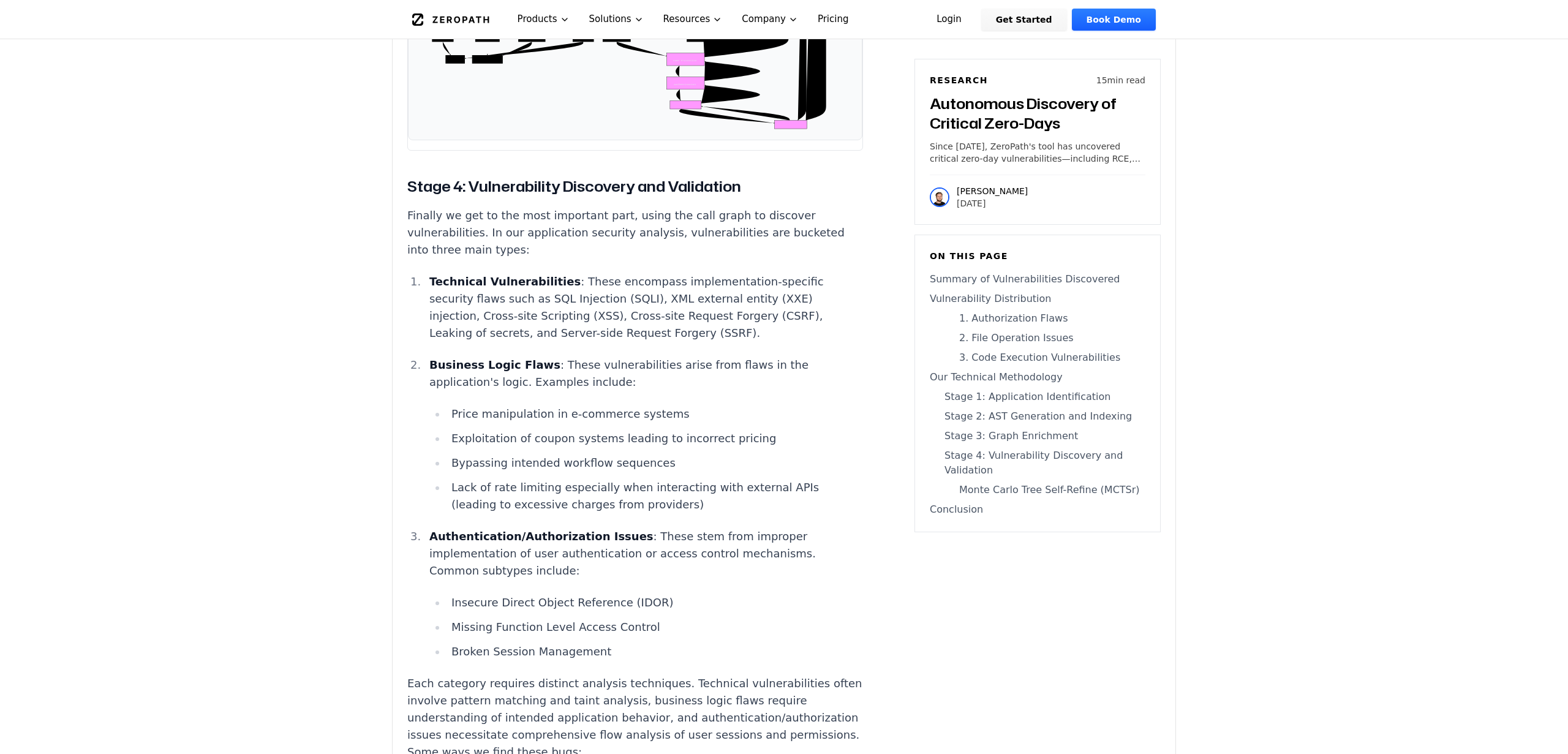
scroll to position [6783, 0]
click at [670, 642] on li "Broken Session Management" at bounding box center [654, 651] width 417 height 17
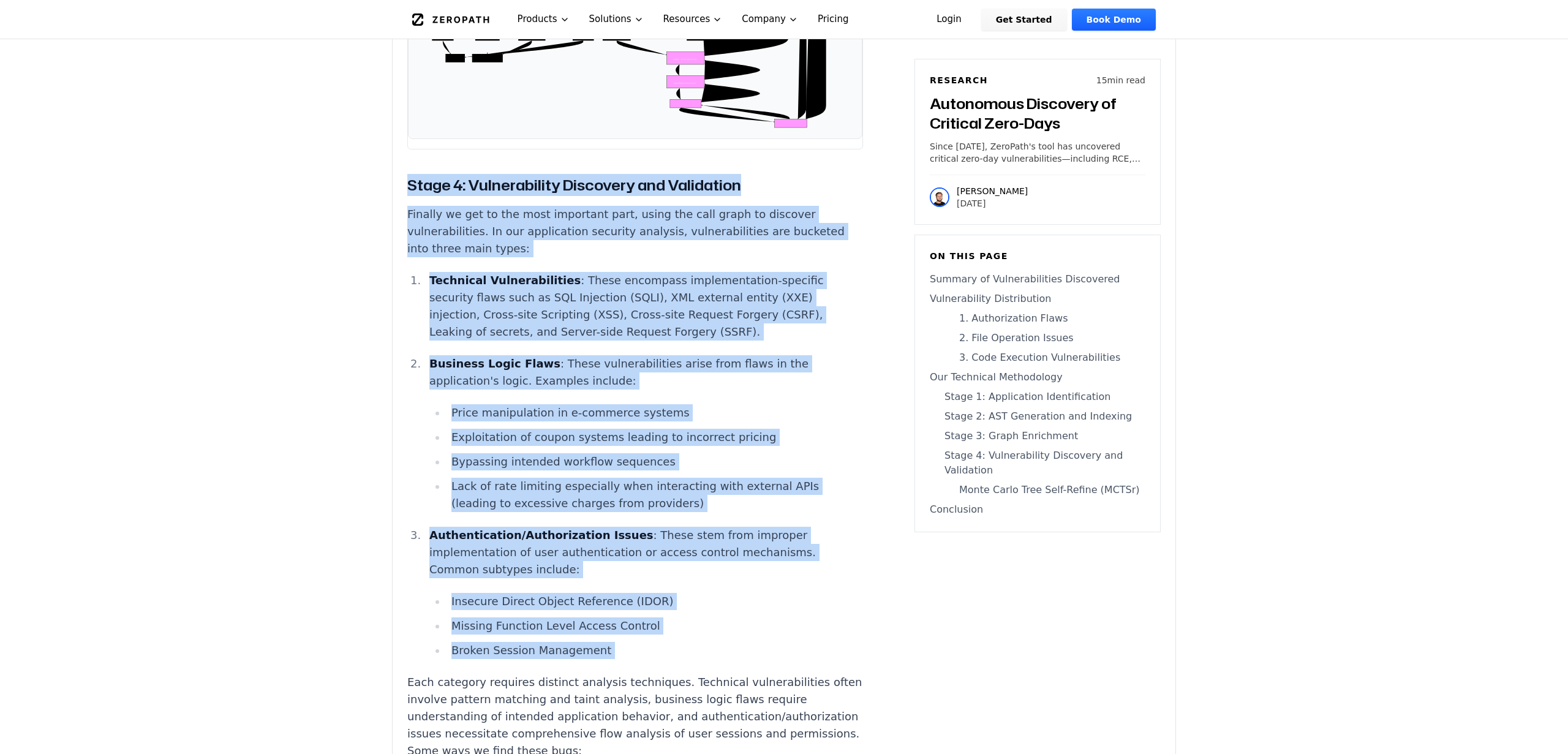
drag, startPoint x: 670, startPoint y: 502, endPoint x: 688, endPoint y: 78, distance: 424.4
click at [688, 174] on h3 "Stage 4: Vulnerability Discovery and Validation" at bounding box center [634, 185] width 456 height 22
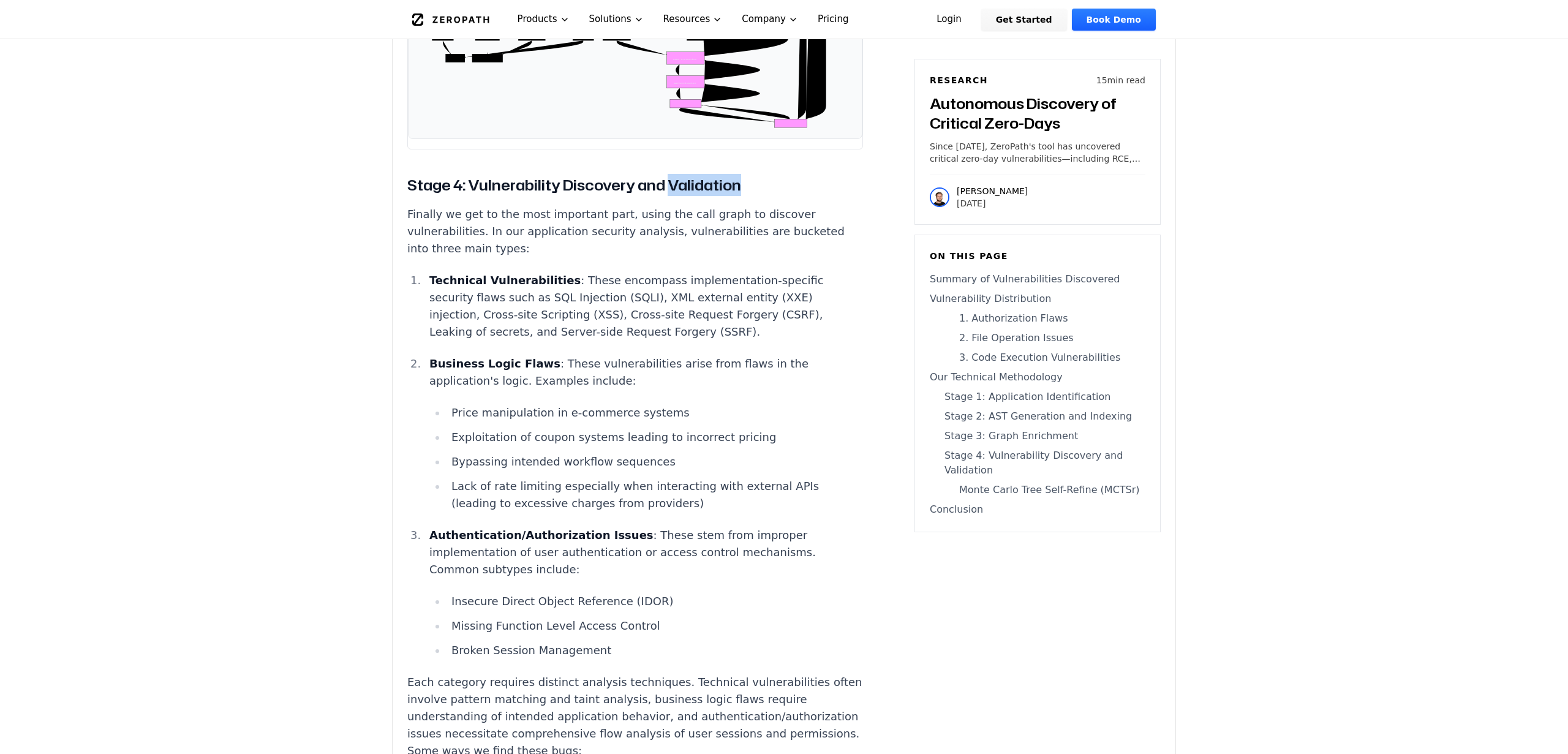
click at [688, 174] on h3 "Stage 4: Vulnerability Discovery and Validation" at bounding box center [634, 185] width 456 height 22
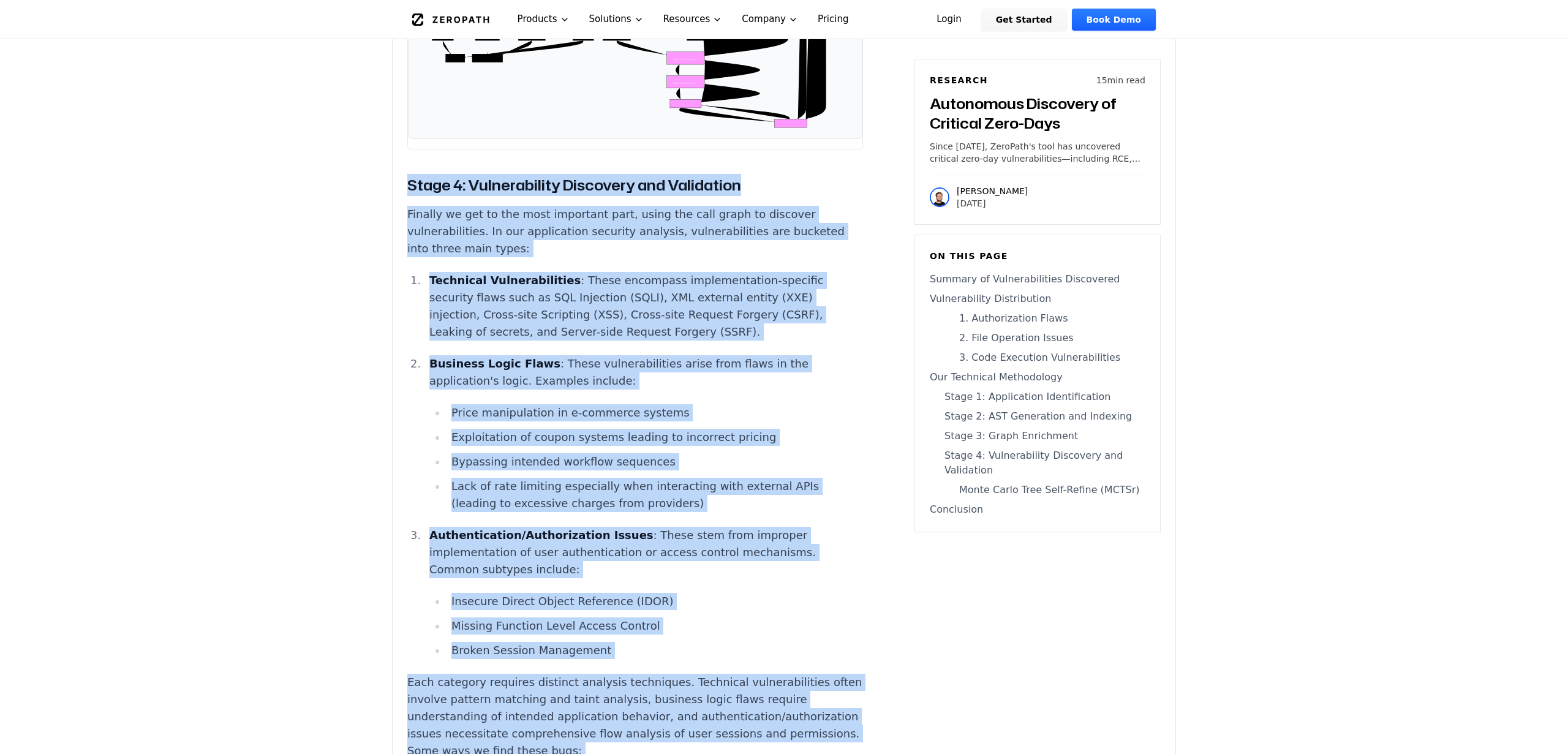
drag, startPoint x: 688, startPoint y: 78, endPoint x: 594, endPoint y: 706, distance: 635.0
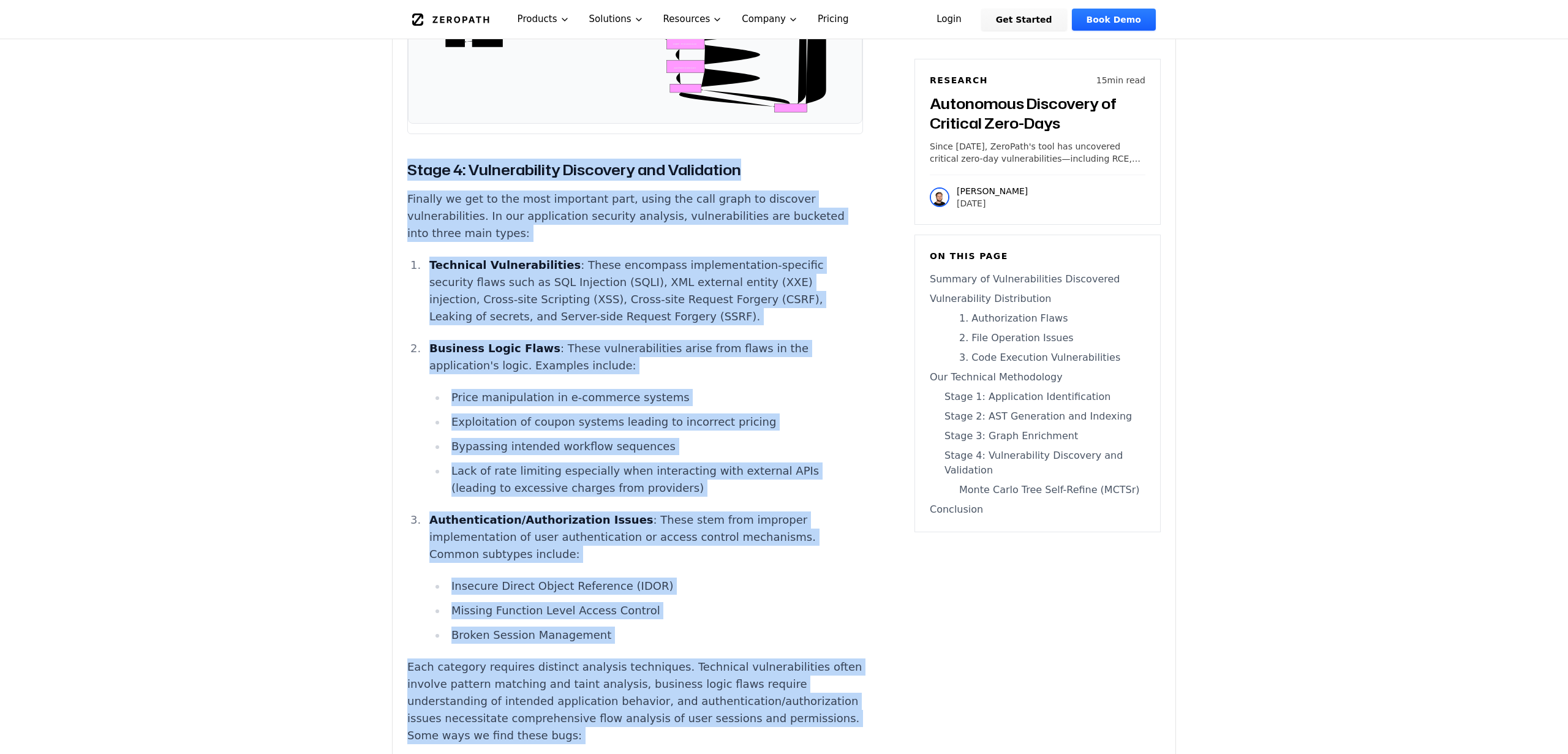
scroll to position [6798, 0]
click at [682, 602] on li "Missing Function Level Access Control" at bounding box center [654, 610] width 417 height 17
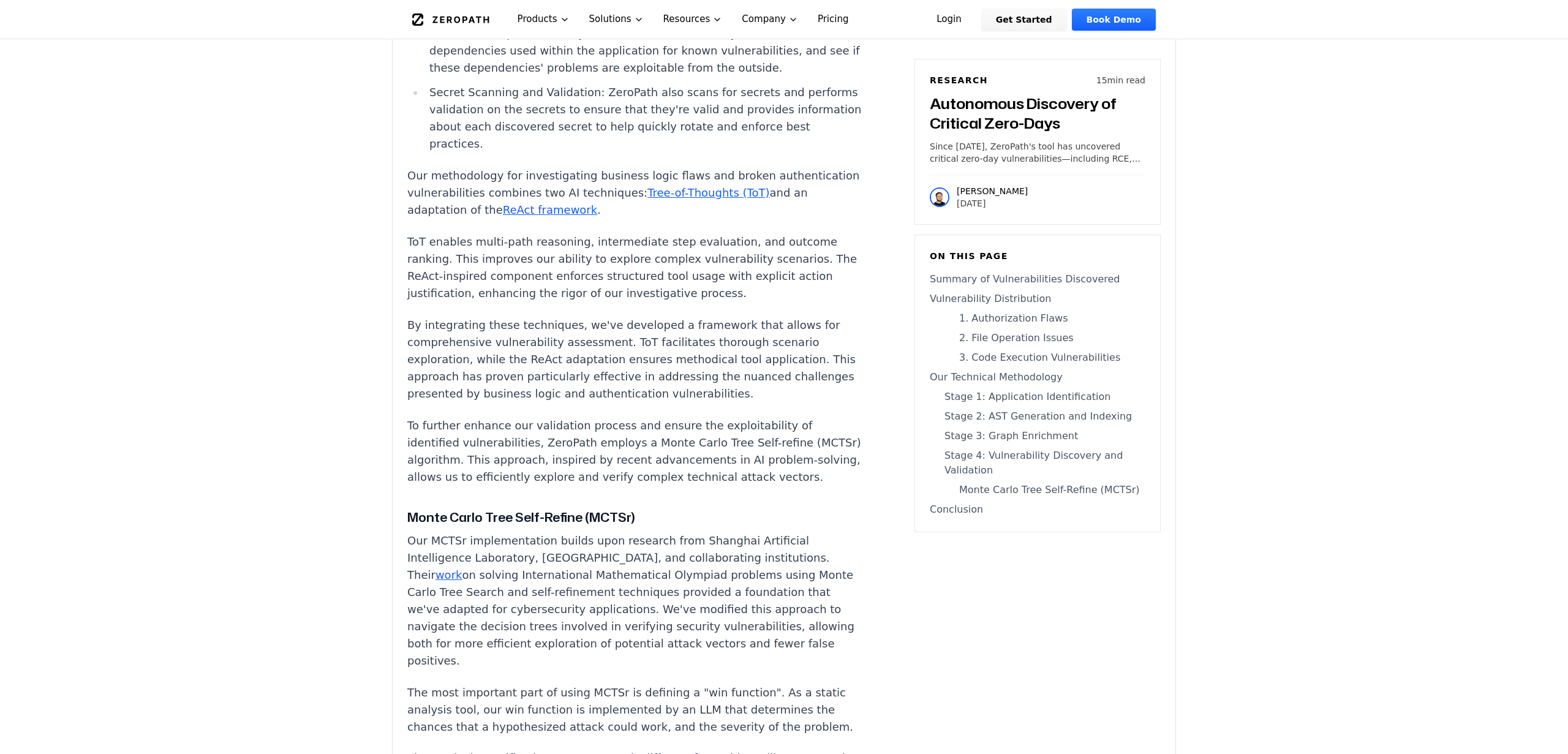
scroll to position [7650, 0]
